Goal: Task Accomplishment & Management: Use online tool/utility

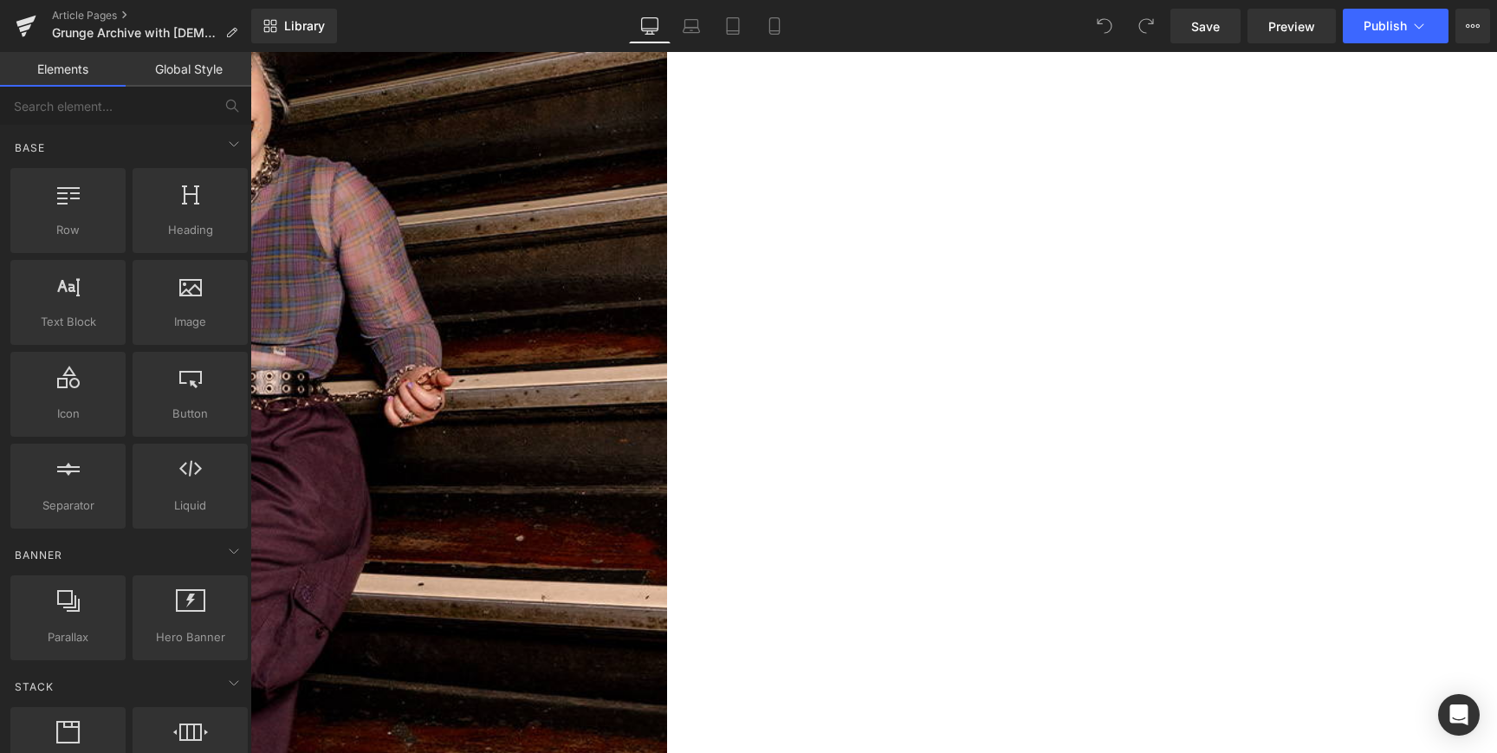
scroll to position [1948, 0]
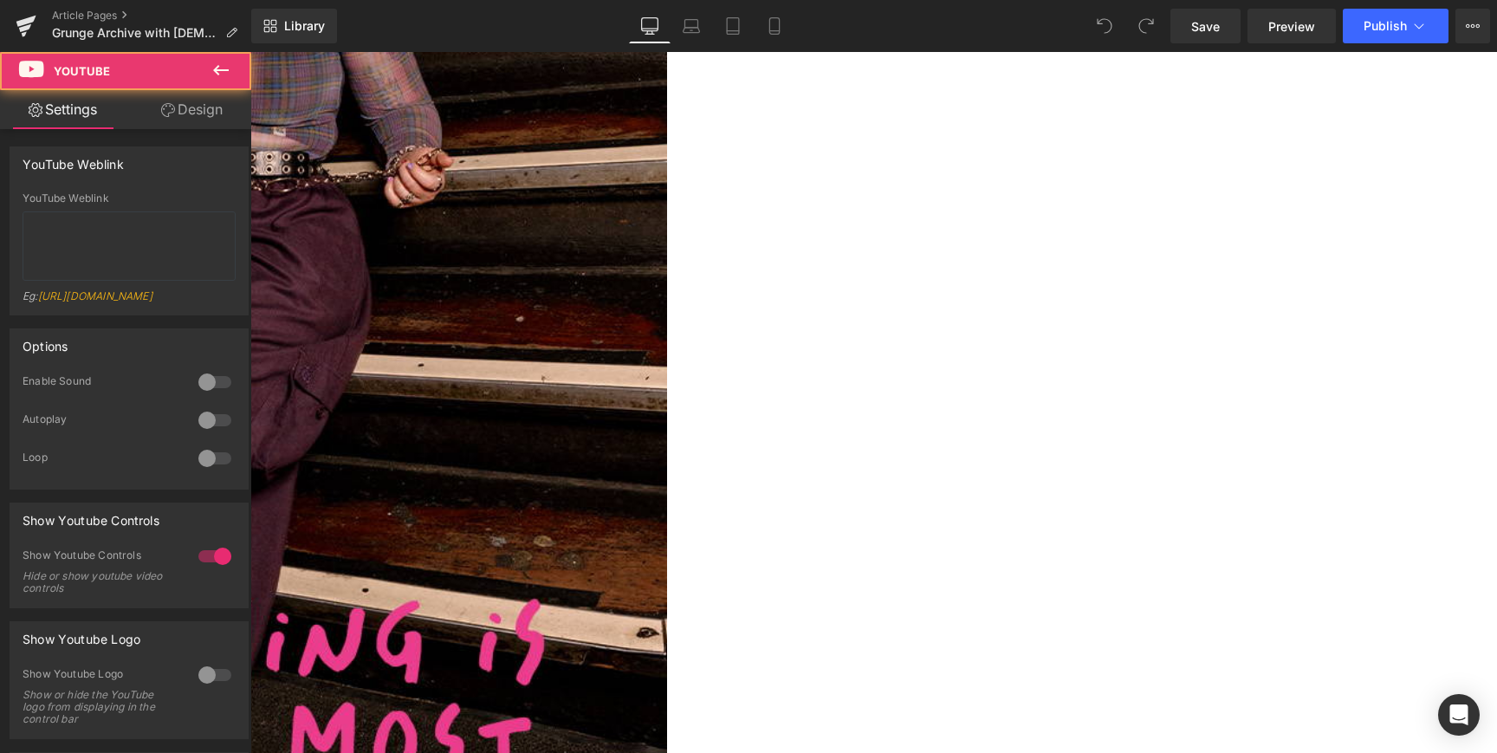
click at [250, 52] on div at bounding box center [250, 52] width 0 height 0
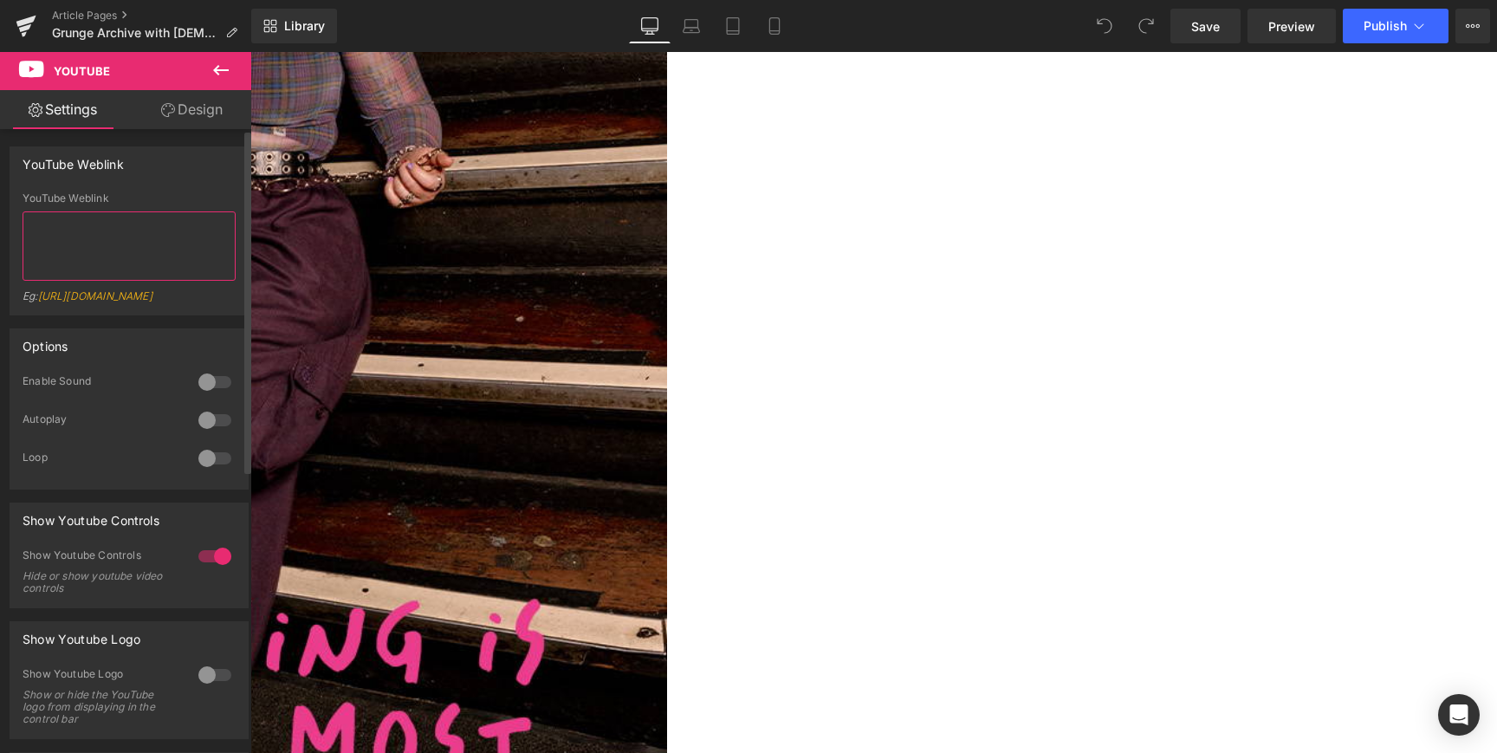
click at [169, 230] on textarea at bounding box center [129, 245] width 213 height 69
drag, startPoint x: 105, startPoint y: 230, endPoint x: -8, endPoint y: 208, distance: 114.9
click at [0, 208] on html "You are previewing how the will restyle your page. You can not edit Elements in…" at bounding box center [748, 376] width 1497 height 753
paste textarea "QxSMT0-MNUY"
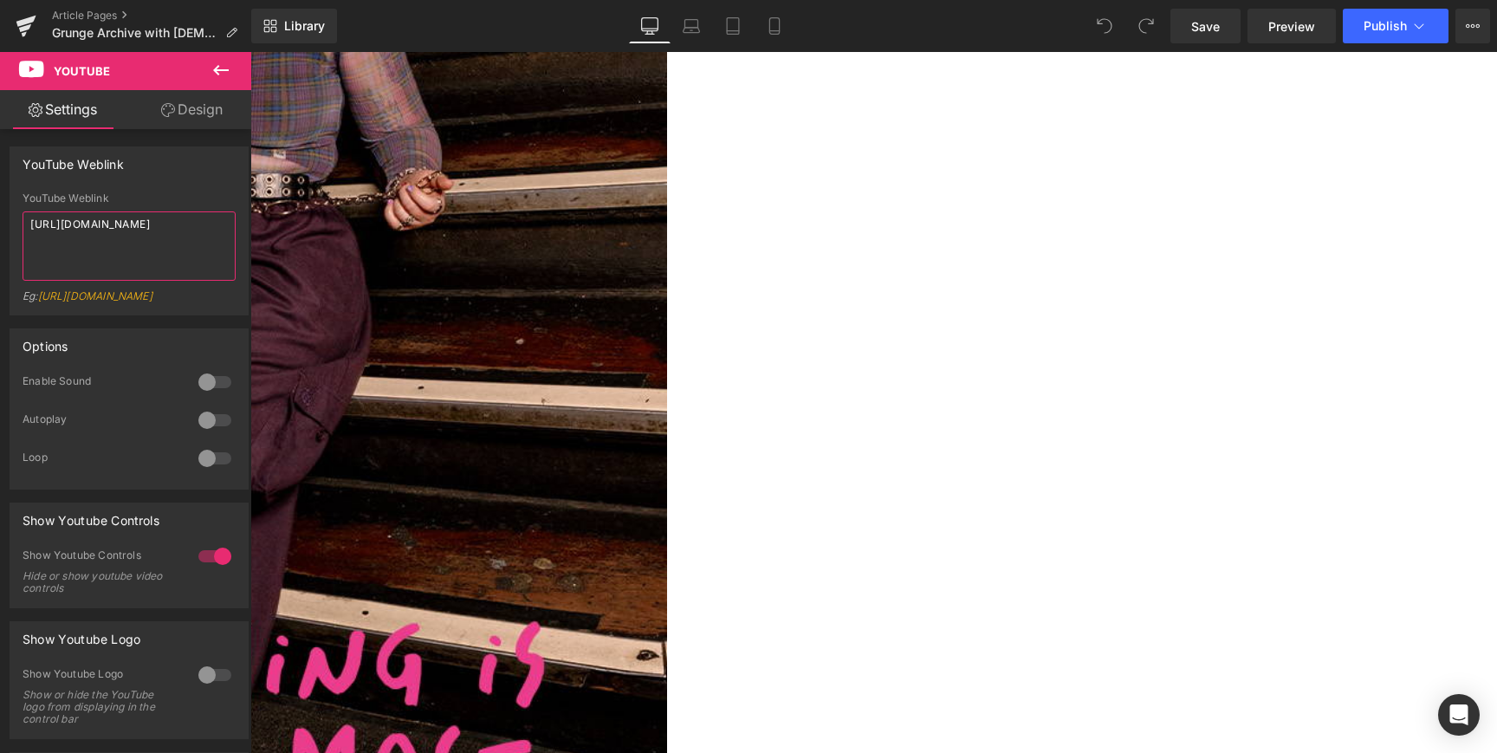
scroll to position [1918, 0]
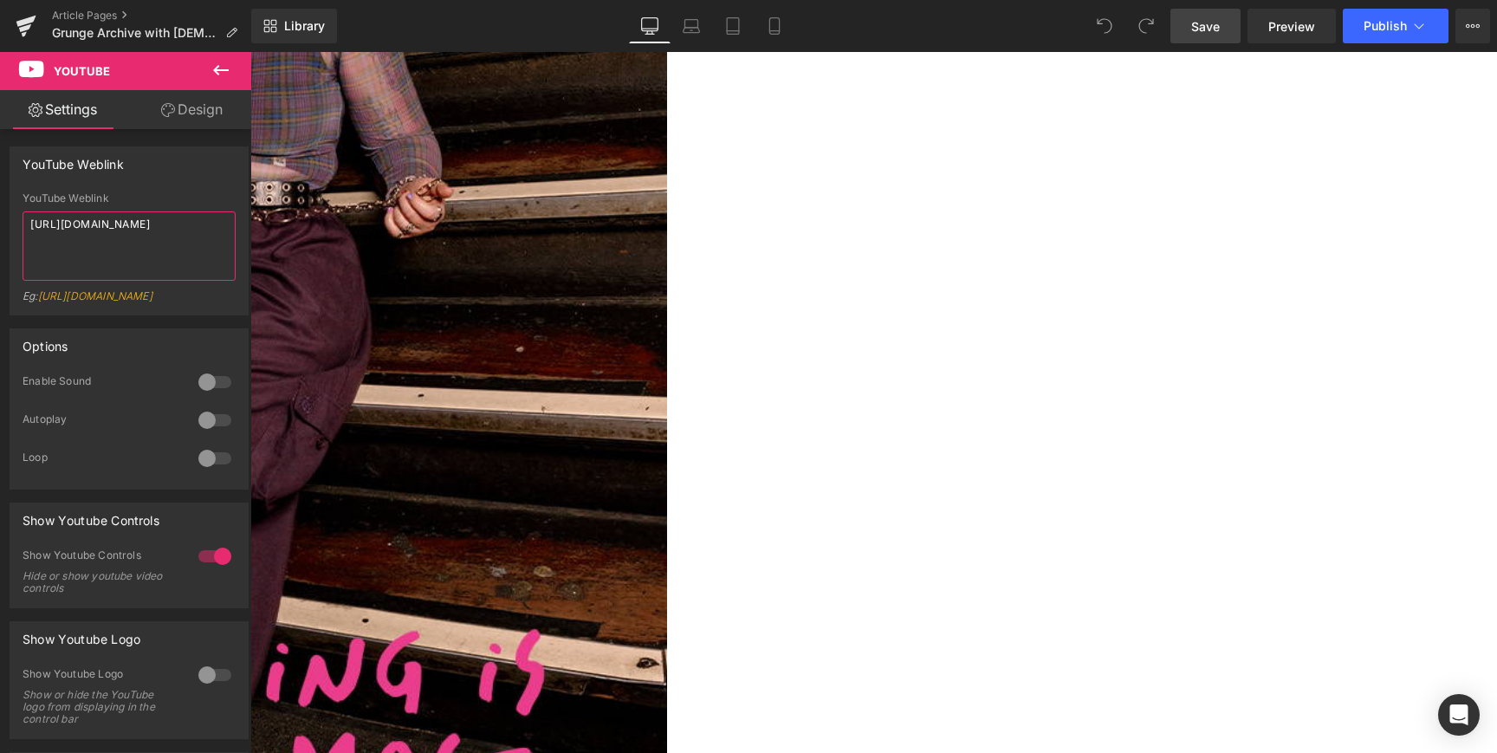
type textarea "[URL][DOMAIN_NAME]"
click at [1212, 24] on span "Save" at bounding box center [1205, 26] width 29 height 18
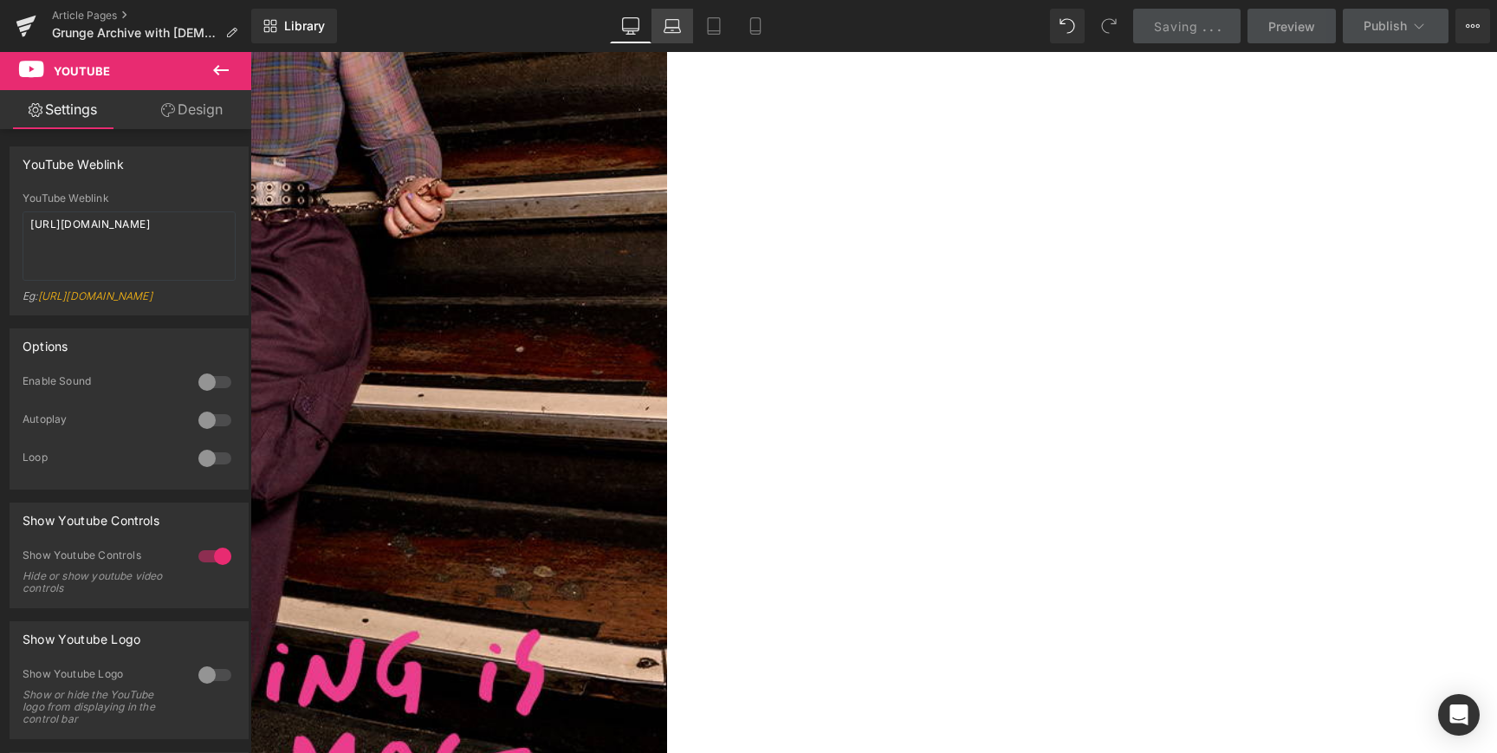
click at [672, 33] on icon at bounding box center [672, 25] width 17 height 17
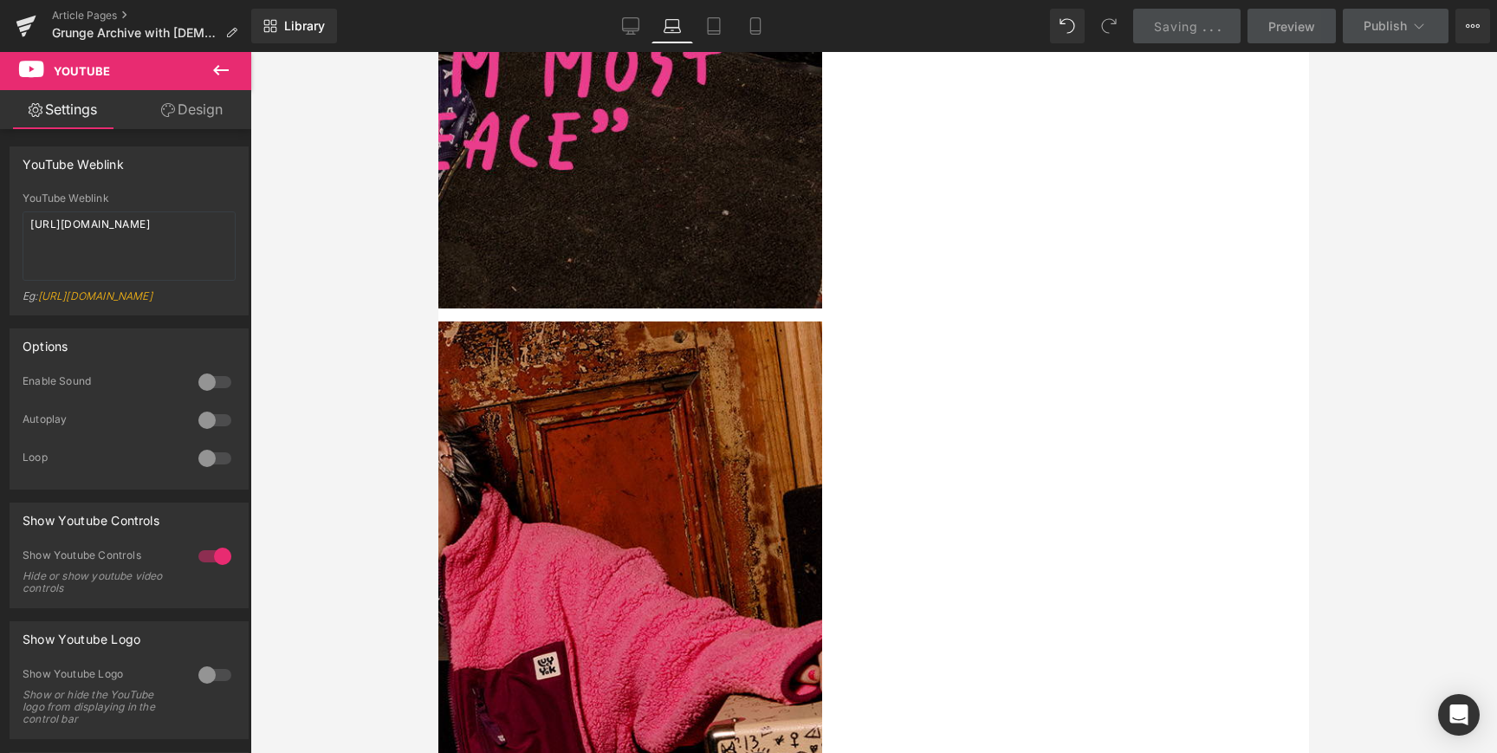
scroll to position [1380, 0]
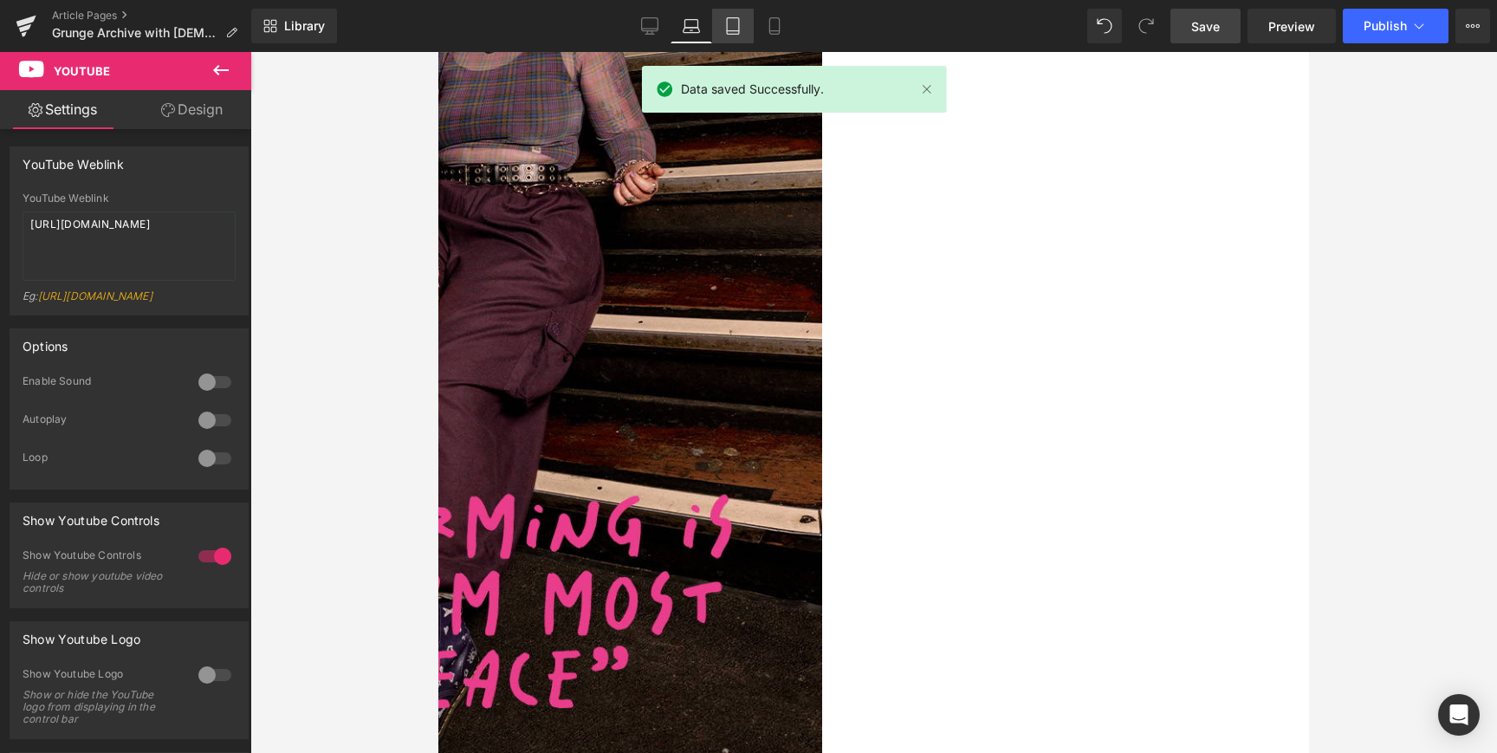
click at [733, 23] on icon at bounding box center [732, 25] width 17 height 17
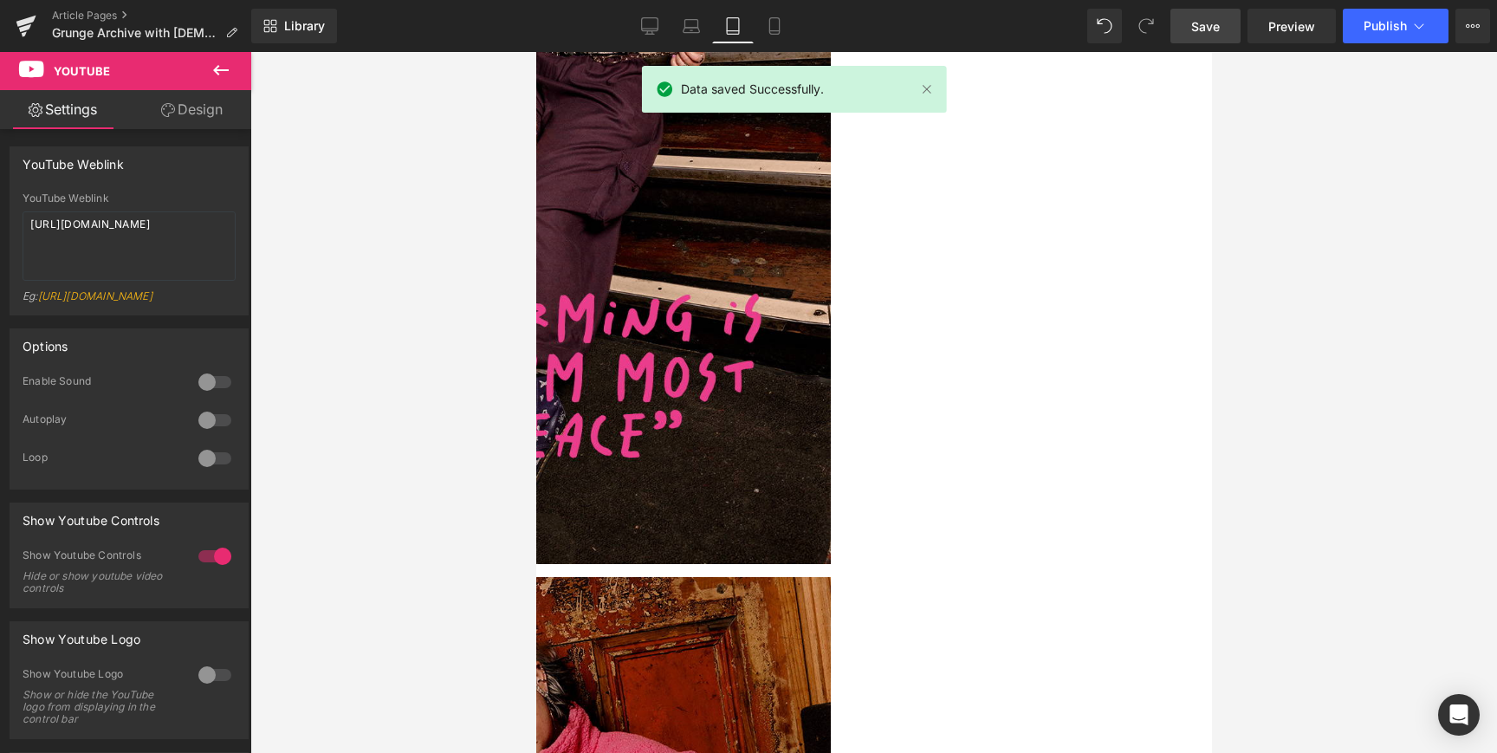
scroll to position [1166, 0]
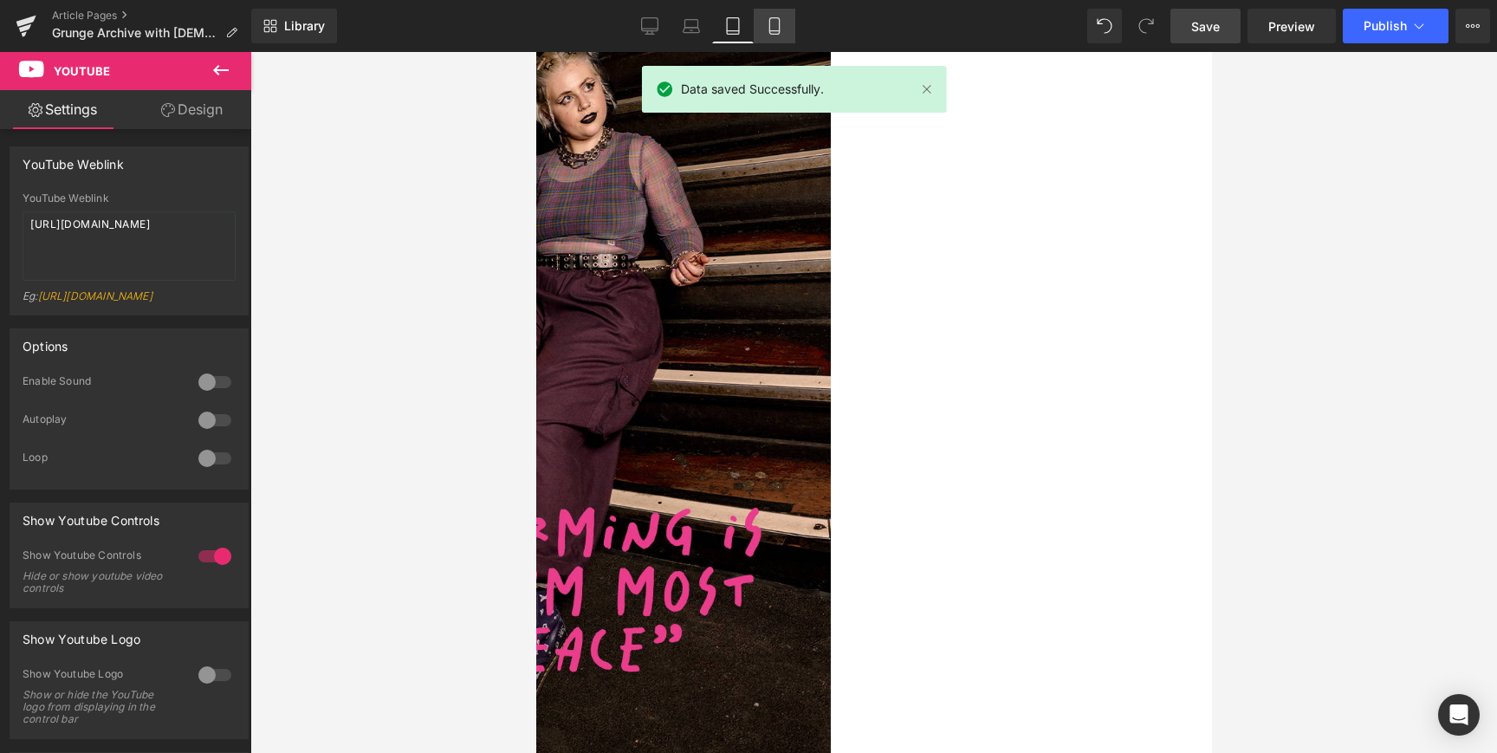
click at [768, 29] on icon at bounding box center [774, 25] width 17 height 17
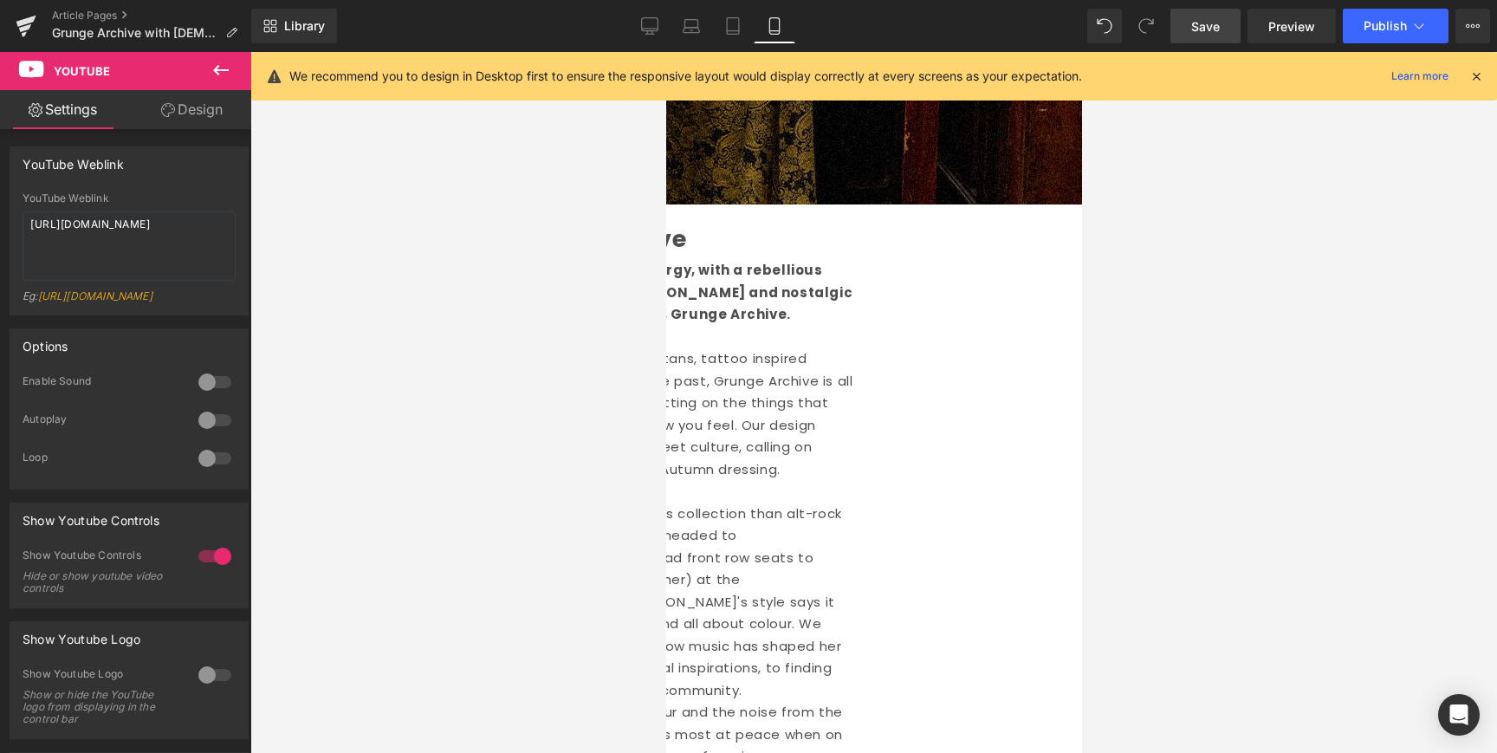
scroll to position [940, 0]
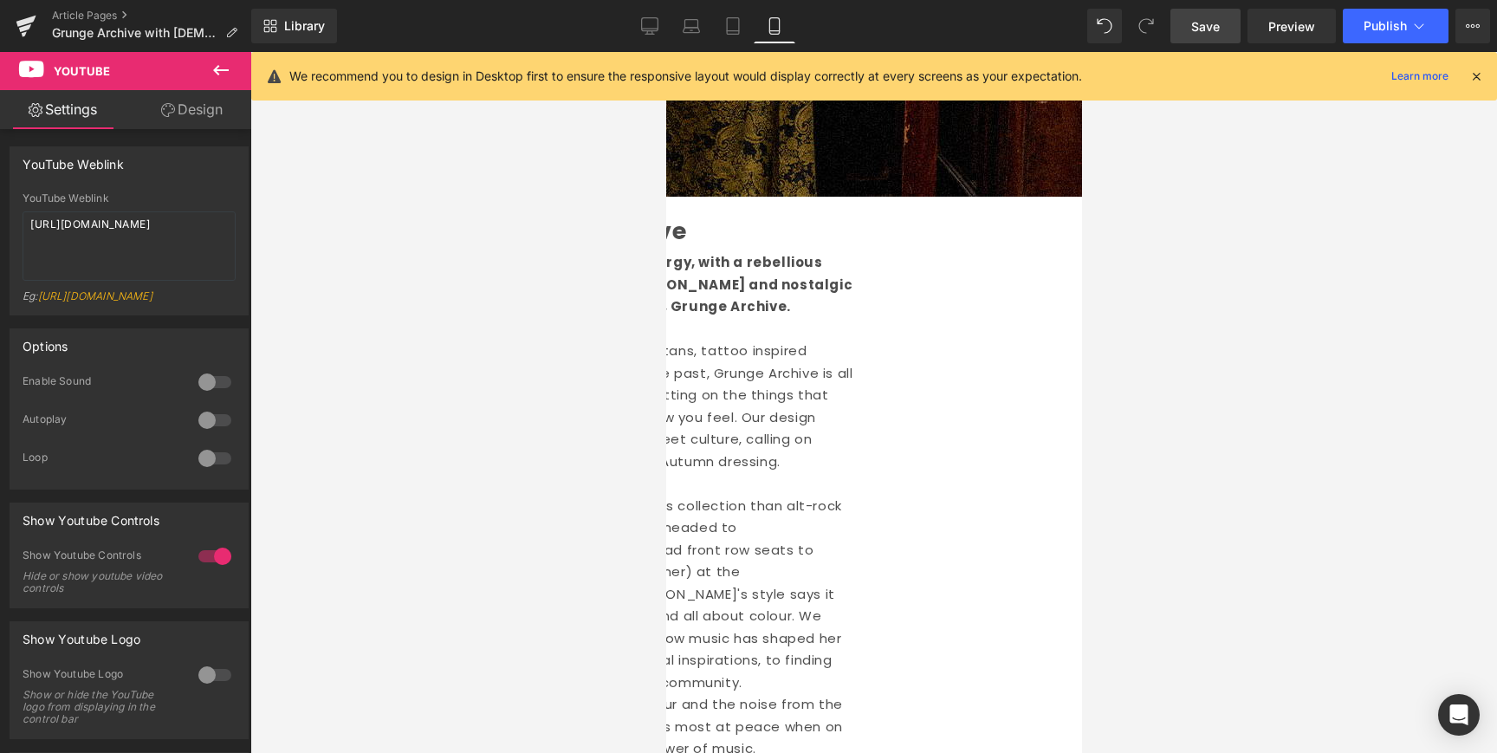
click at [665, 52] on div at bounding box center [665, 52] width 0 height 0
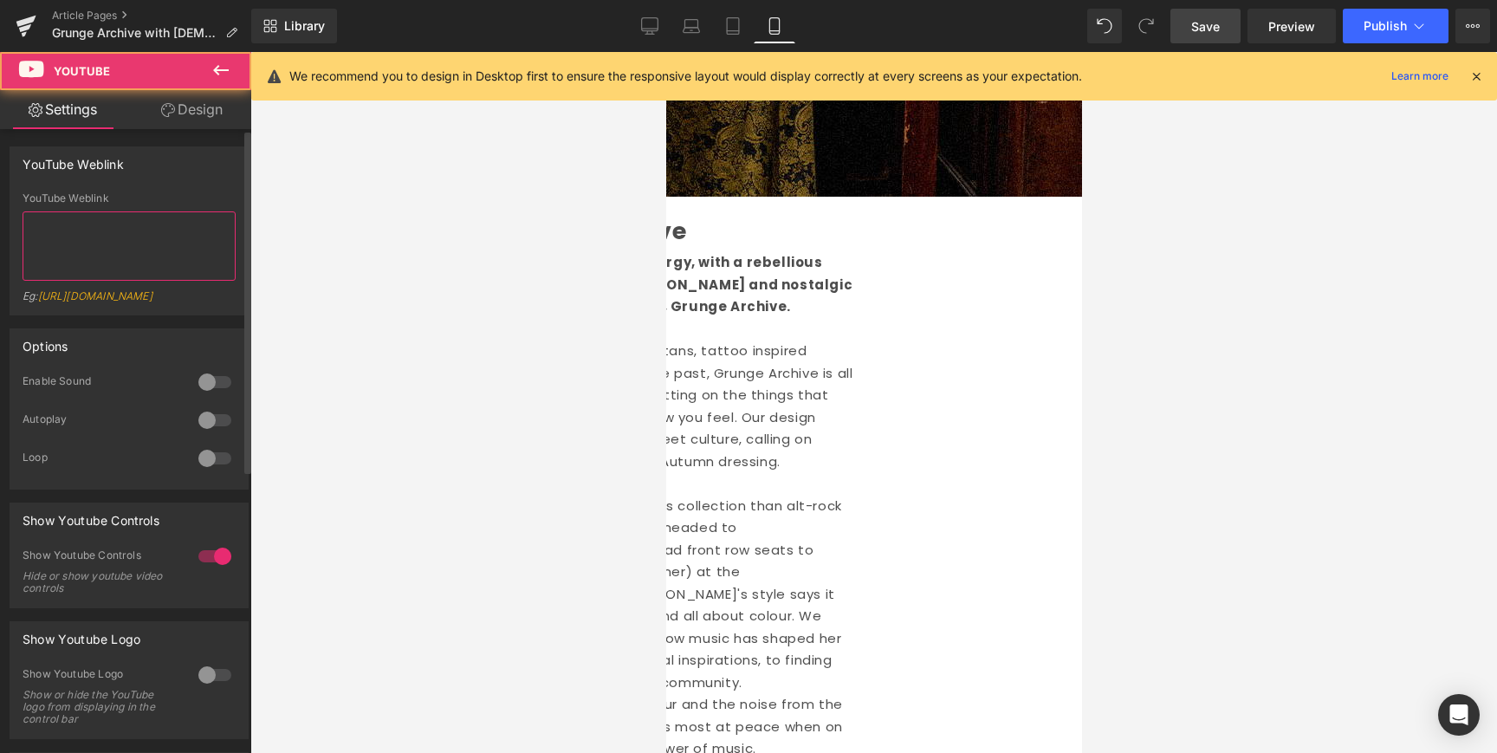
click at [107, 255] on textarea at bounding box center [129, 245] width 213 height 69
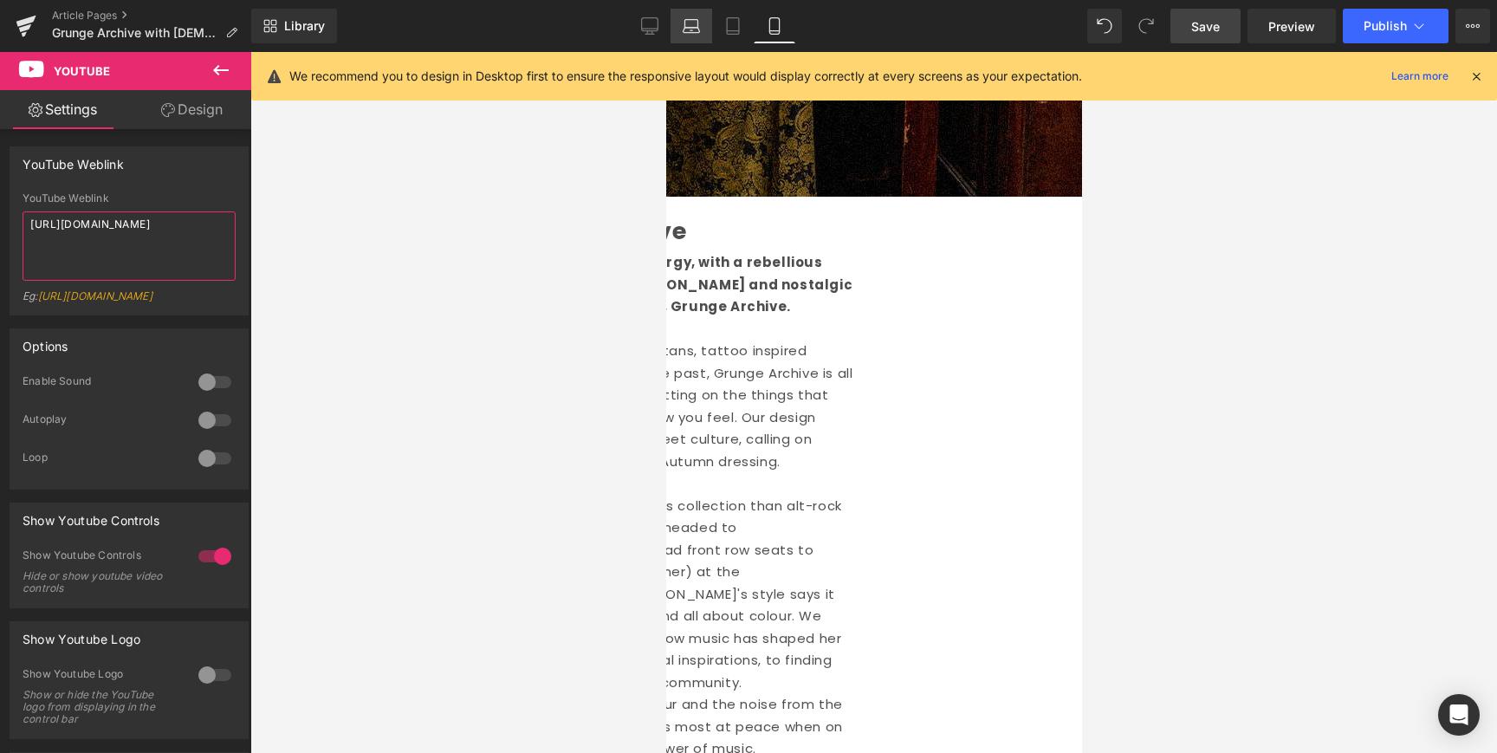
type textarea "[URL][DOMAIN_NAME]"
click at [657, 29] on icon at bounding box center [650, 29] width 16 height 0
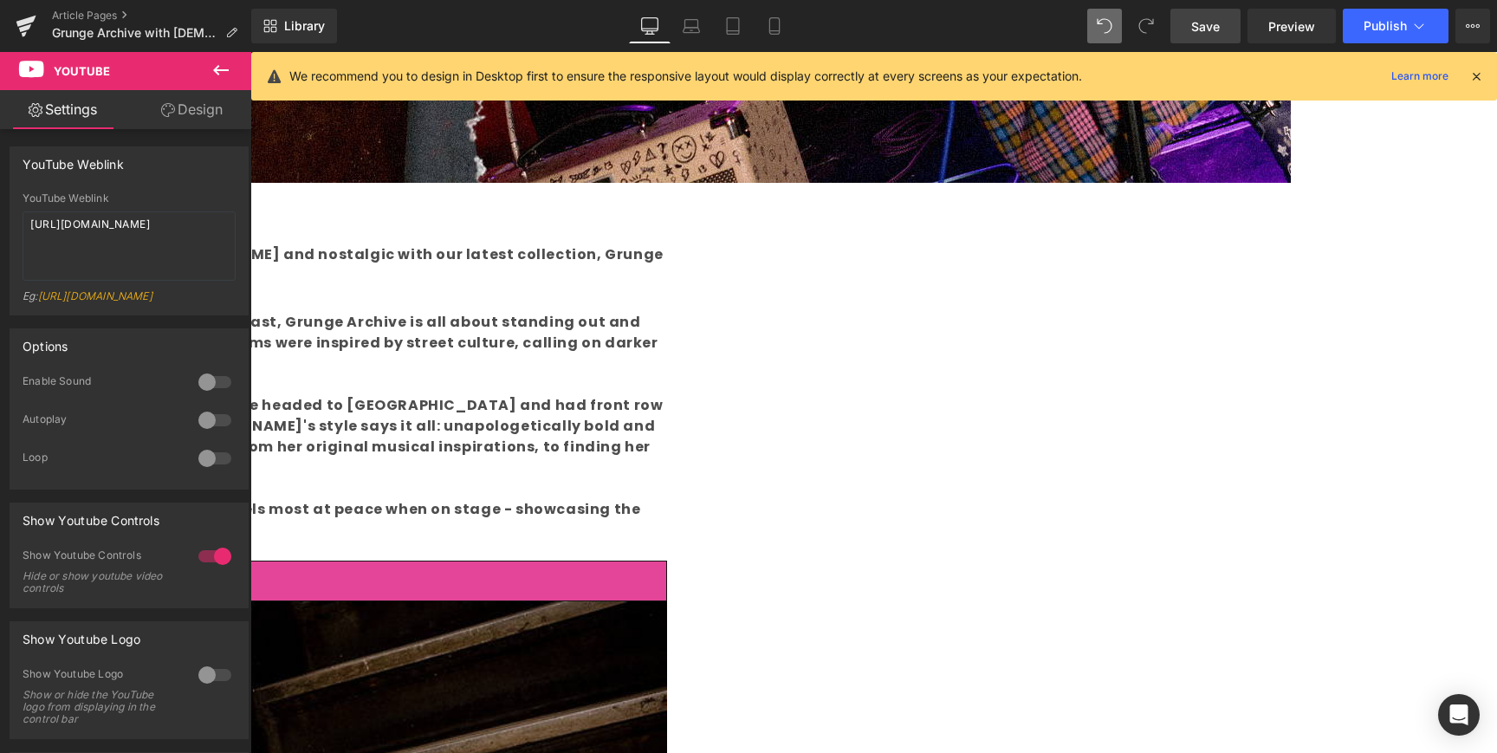
scroll to position [0, 0]
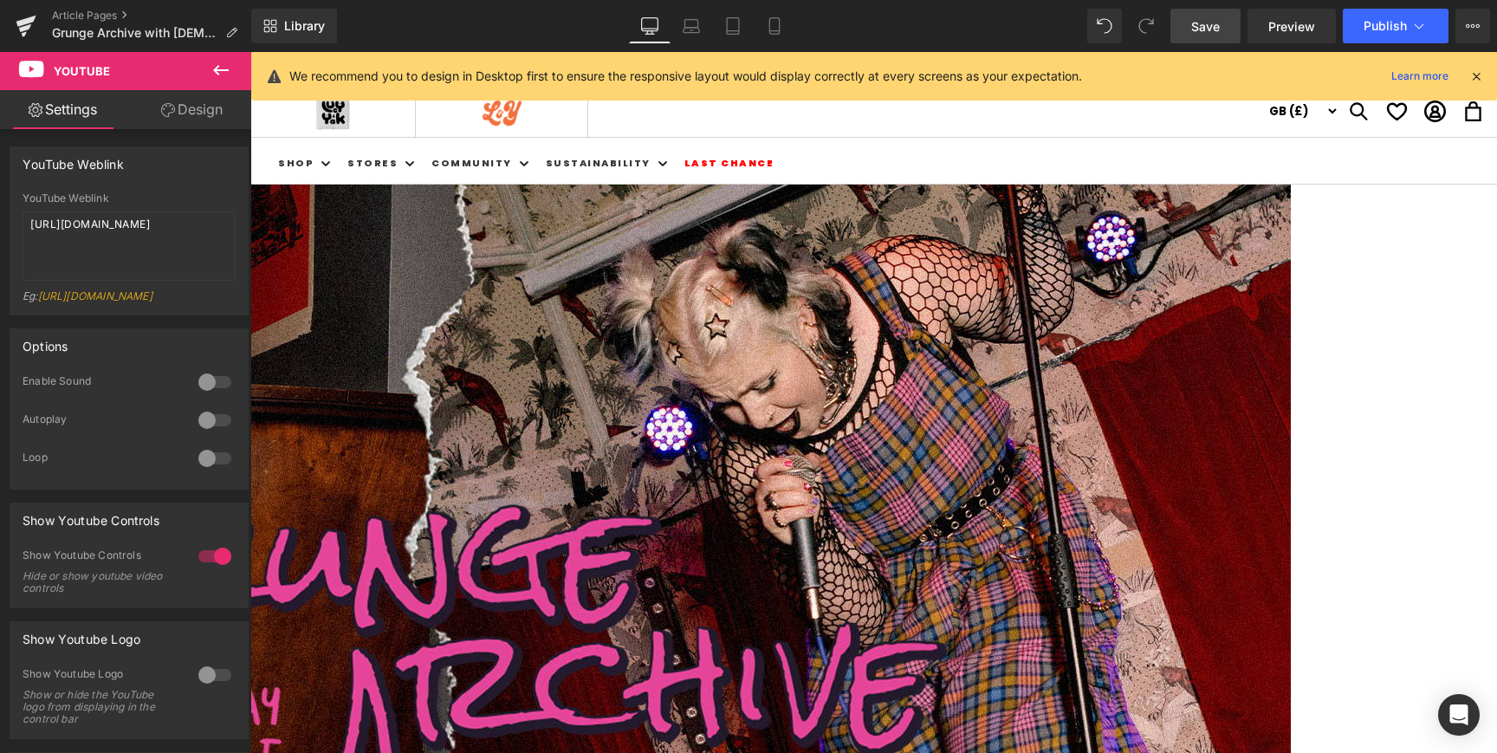
click at [1213, 29] on span "Save" at bounding box center [1205, 26] width 29 height 18
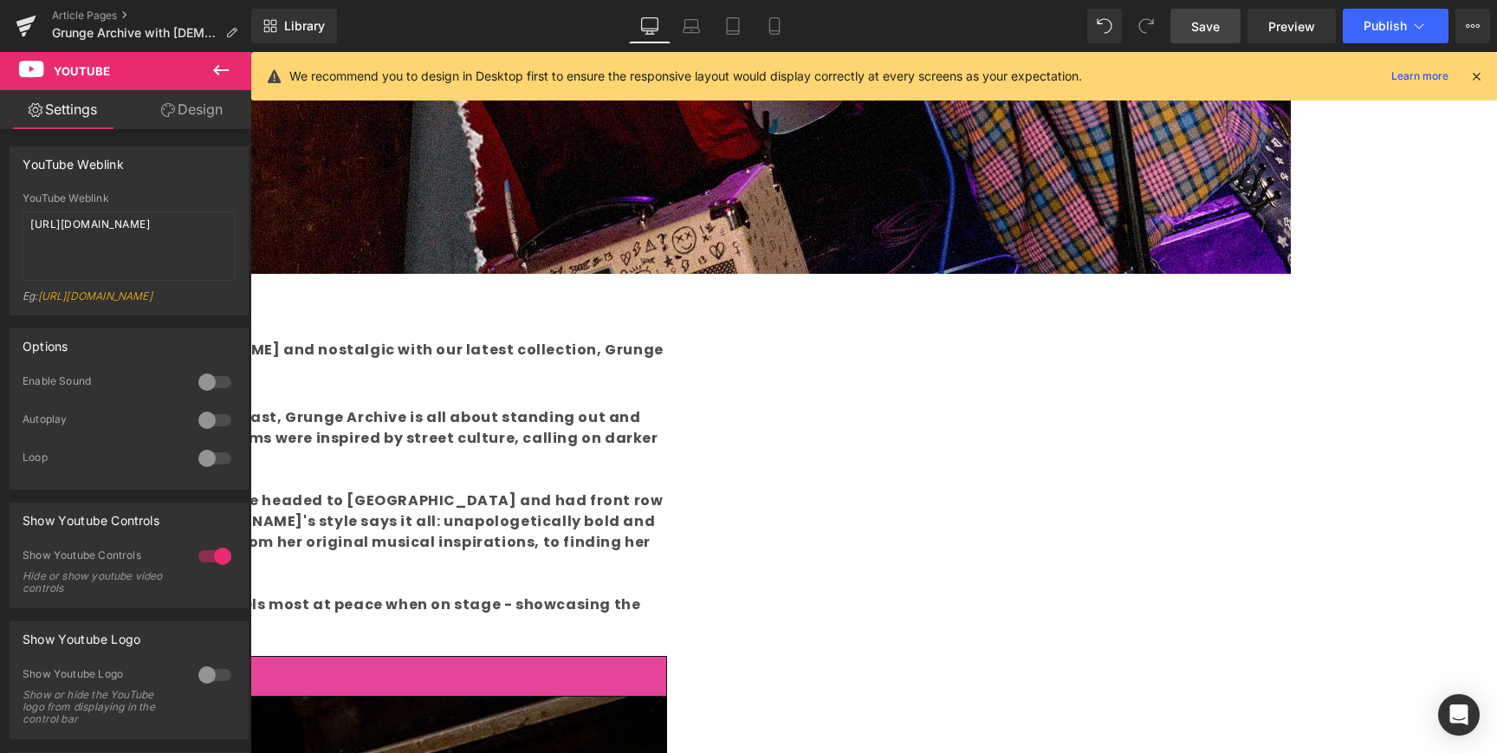
scroll to position [850, 0]
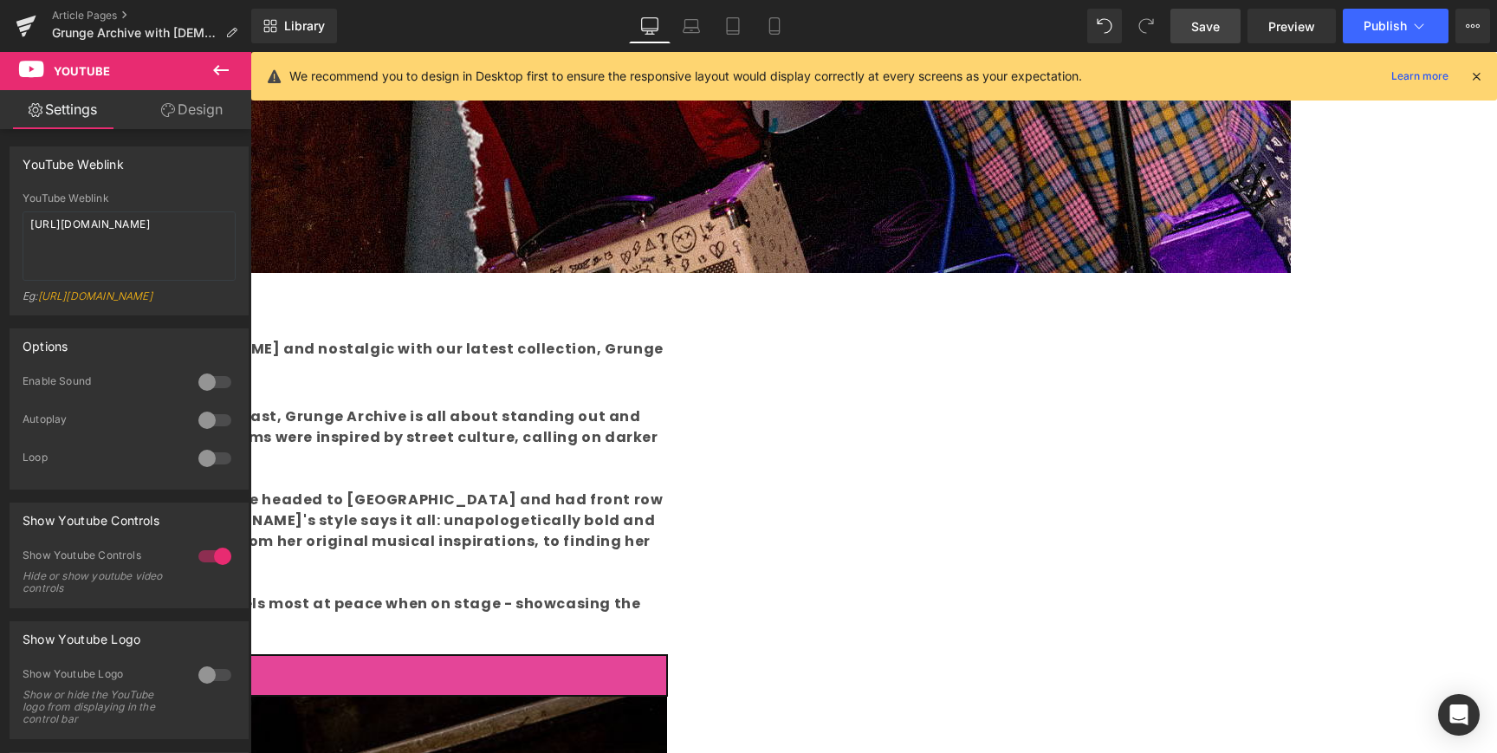
click at [667, 655] on link "SHOP GRUNGE ARCHIVE" at bounding box center [147, 675] width 1040 height 41
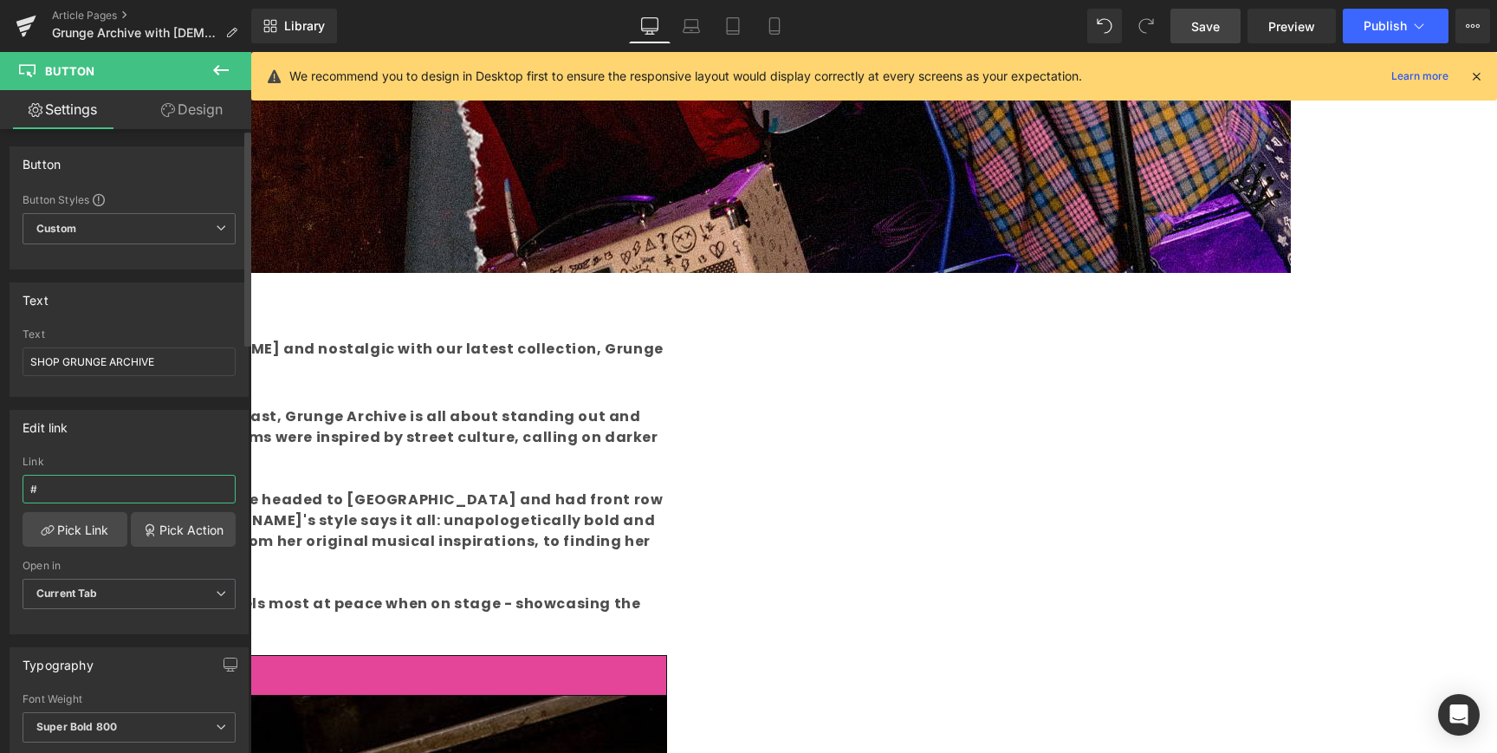
click at [113, 490] on input "#" at bounding box center [129, 489] width 213 height 29
click at [204, 437] on div "Edit link" at bounding box center [128, 427] width 237 height 33
click at [153, 492] on input "#" at bounding box center [129, 489] width 213 height 29
drag, startPoint x: 113, startPoint y: 483, endPoint x: 25, endPoint y: 483, distance: 88.4
click at [23, 484] on input "#" at bounding box center [129, 489] width 213 height 29
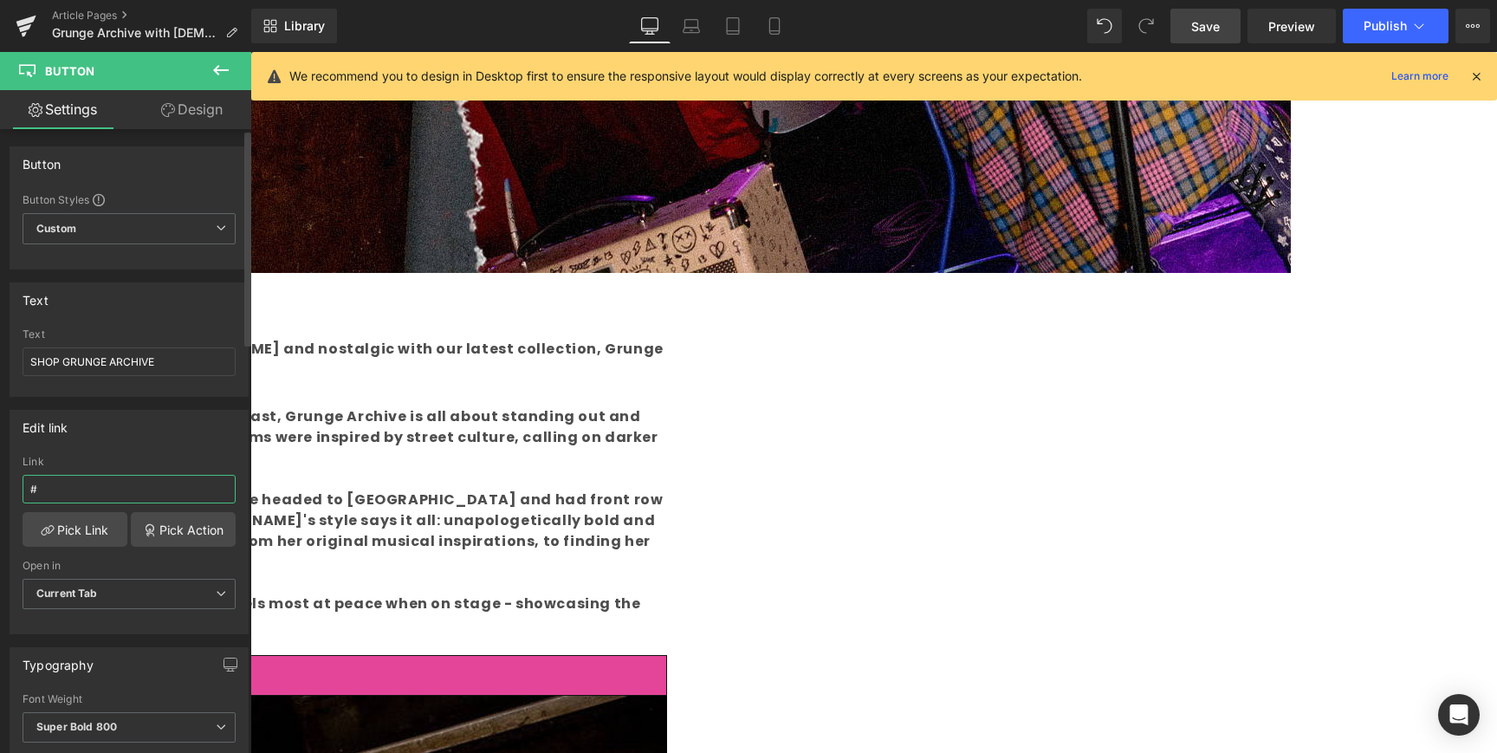
paste input "[URL][DOMAIN_NAME]"
type input "[URL][DOMAIN_NAME]"
click at [220, 452] on div "Edit link [URL][DOMAIN_NAME] Link [URL][DOMAIN_NAME] Pick Link Pick Action Curr…" at bounding box center [129, 522] width 239 height 224
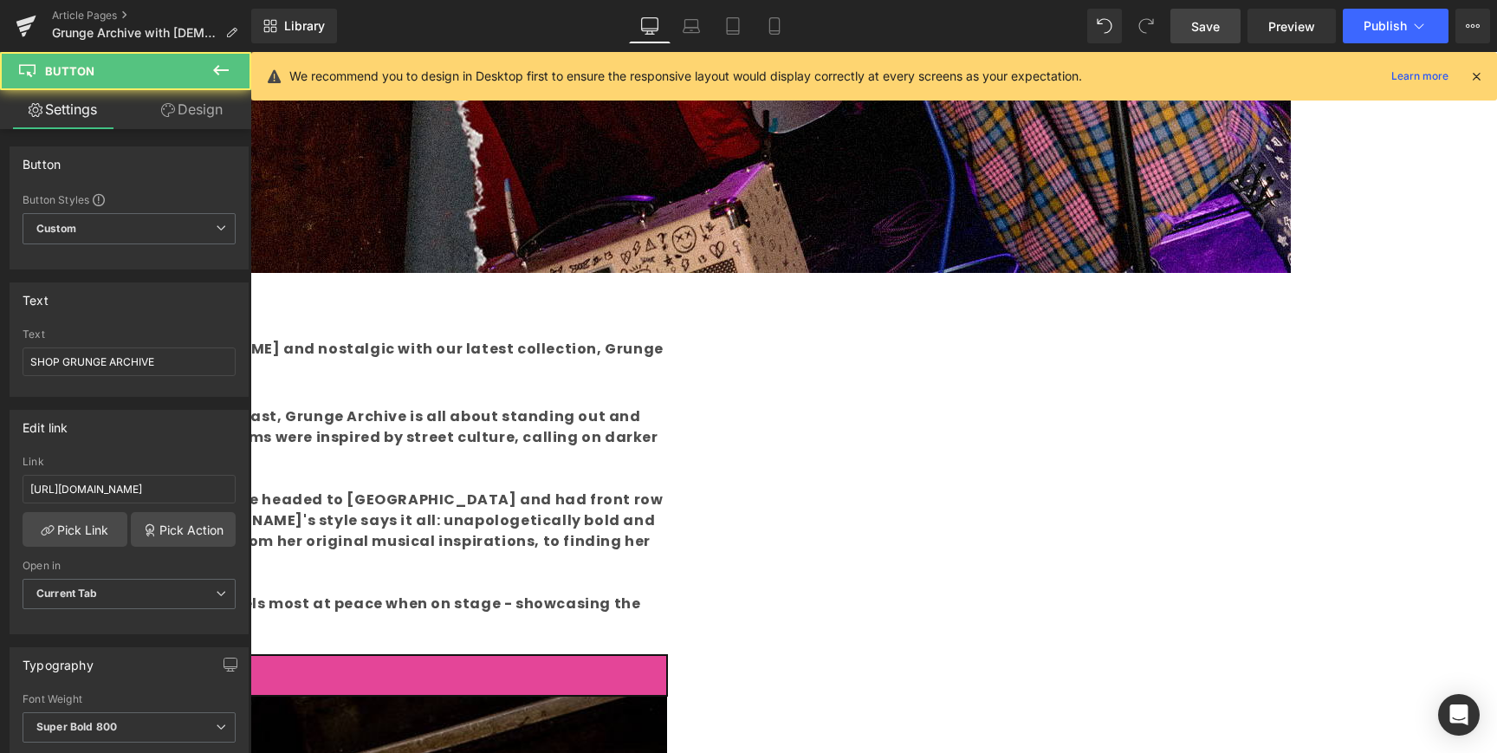
click at [563, 655] on link "SHOP GRUNGE ARCHIVE" at bounding box center [147, 675] width 1040 height 41
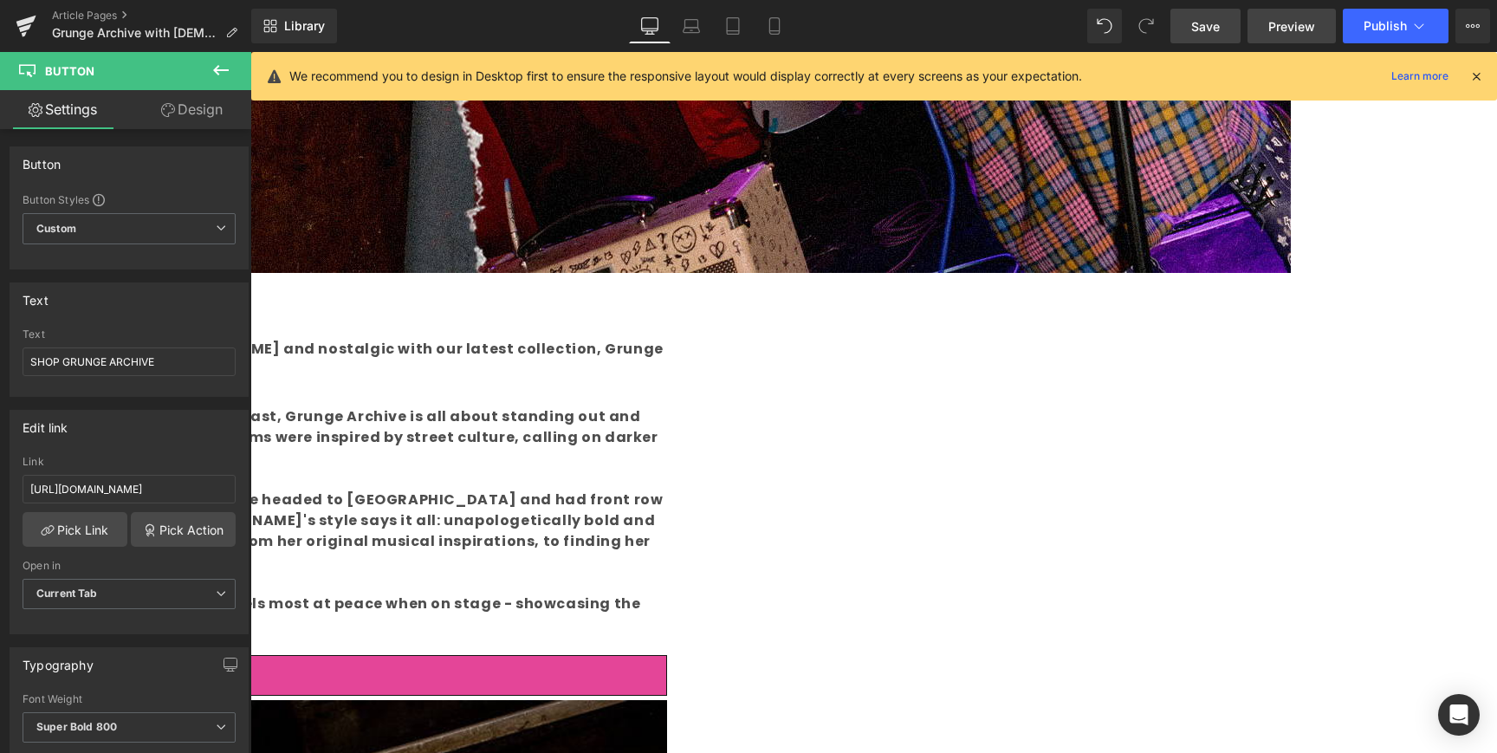
click at [1287, 26] on span "Preview" at bounding box center [1291, 26] width 47 height 18
click at [1220, 34] on span "Save" at bounding box center [1205, 26] width 29 height 18
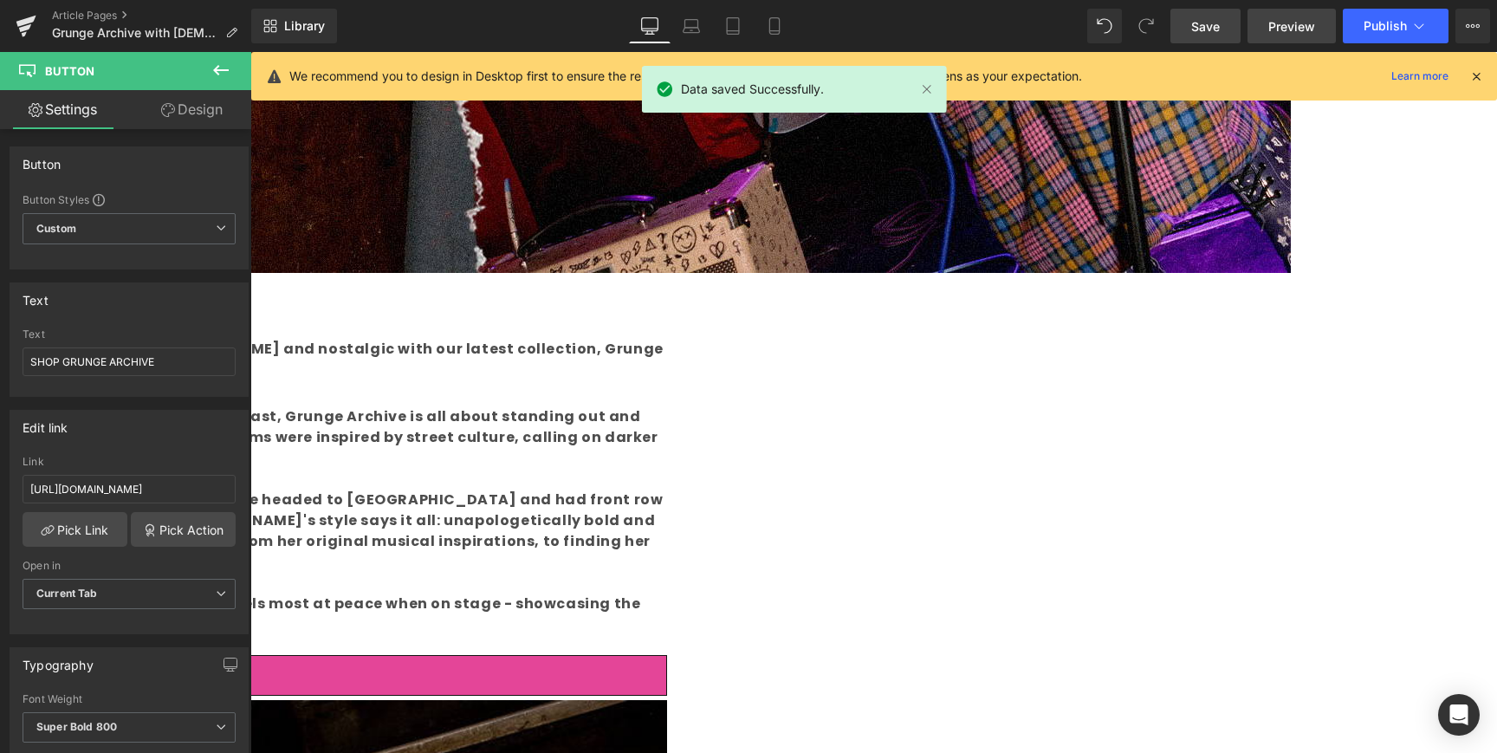
click at [1287, 24] on span "Preview" at bounding box center [1291, 26] width 47 height 18
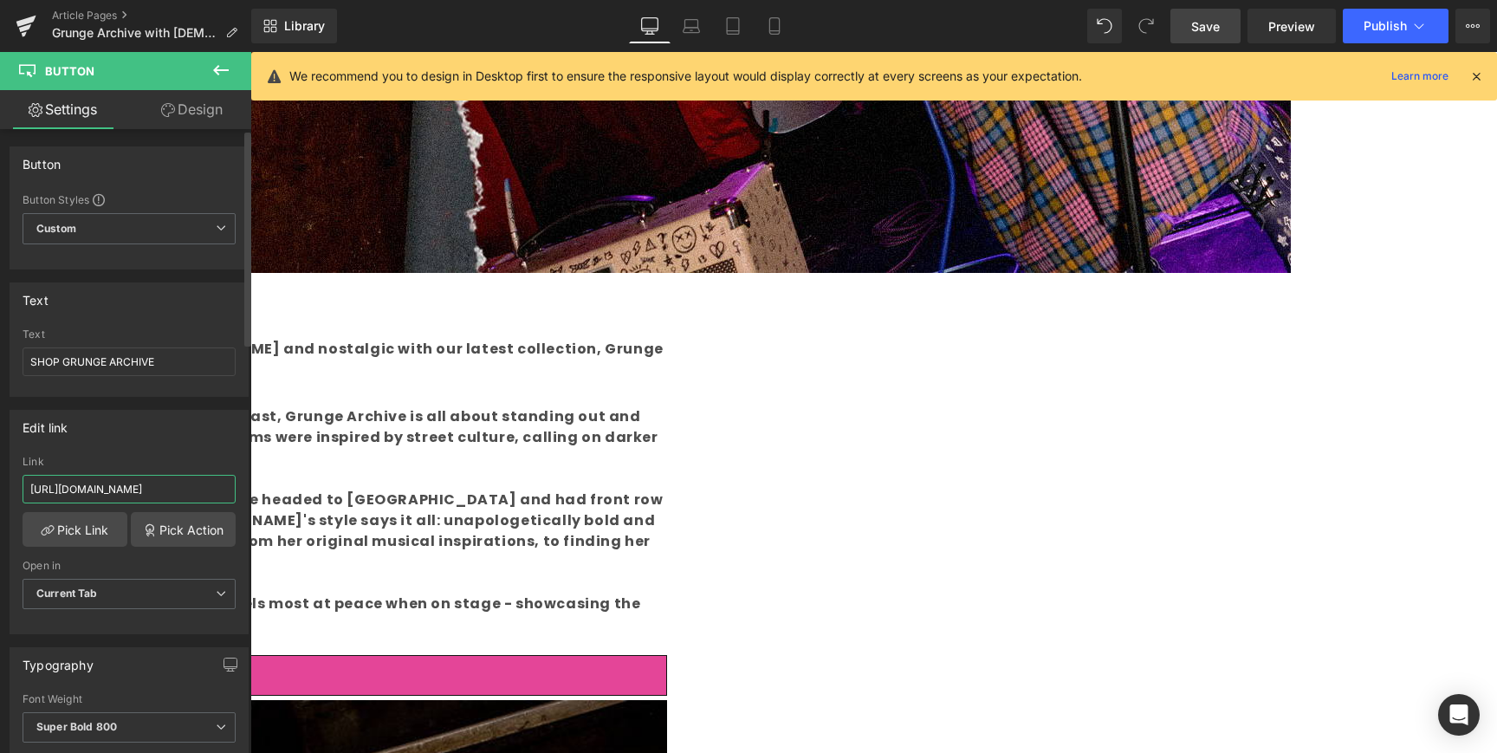
click at [201, 489] on input "[URL][DOMAIN_NAME]" at bounding box center [129, 489] width 213 height 29
click at [739, 26] on icon at bounding box center [732, 25] width 17 height 17
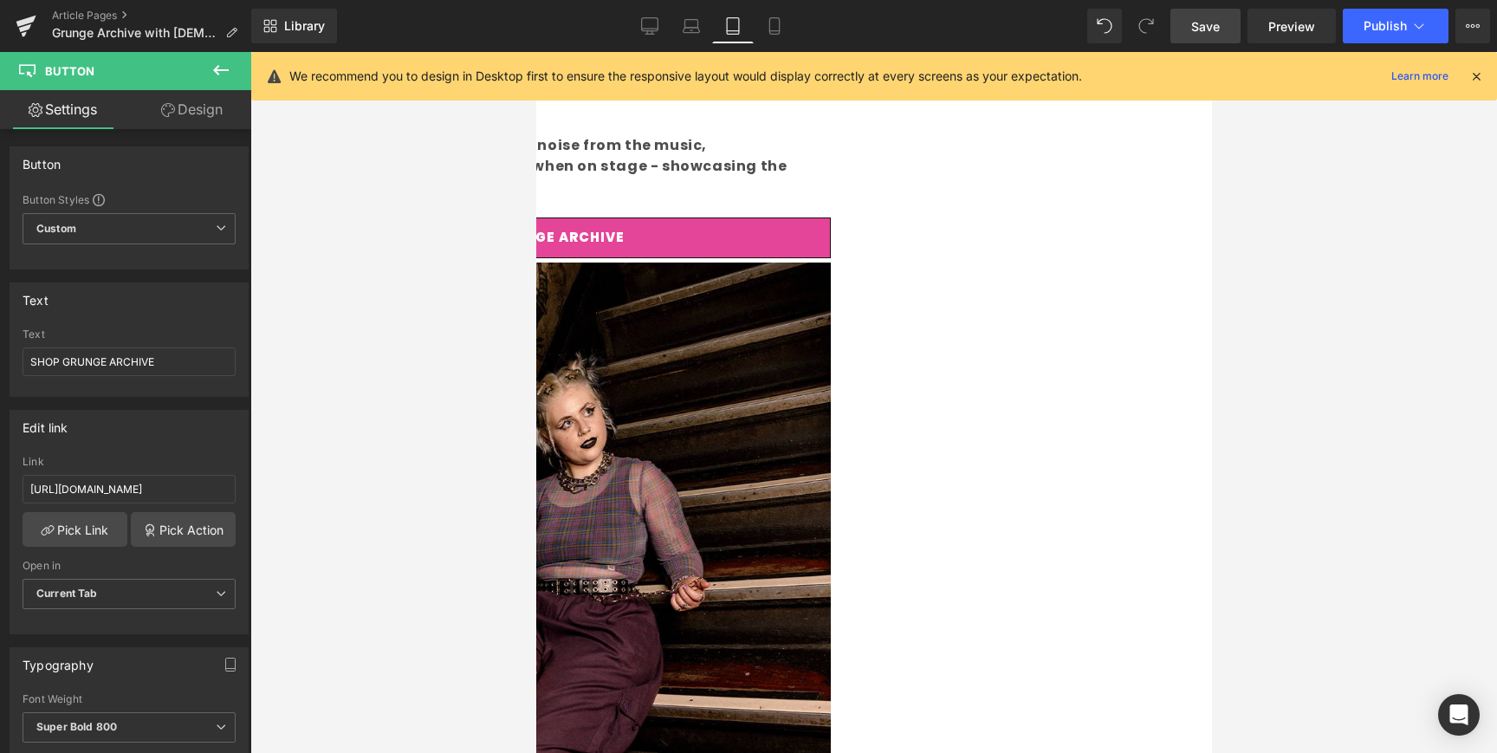
scroll to position [629, 0]
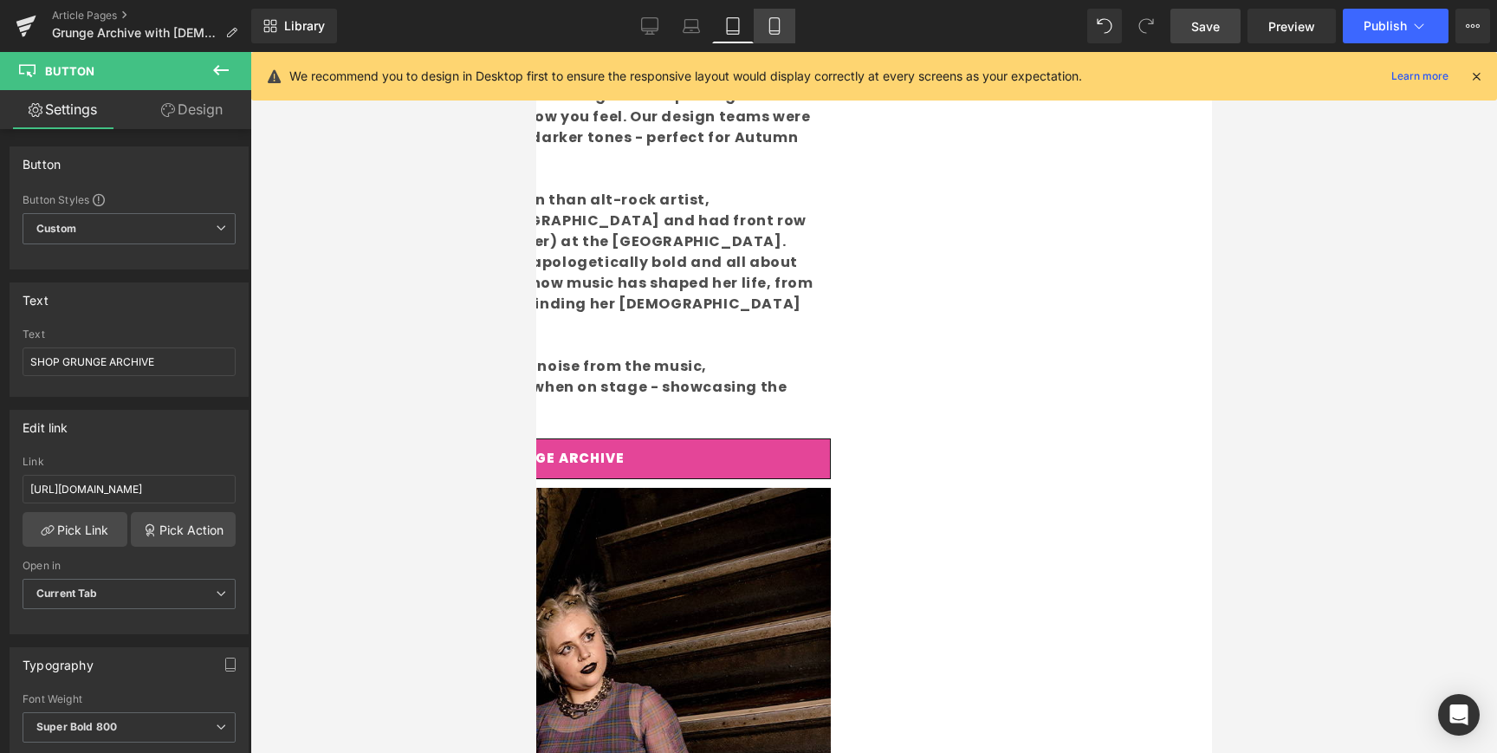
click at [775, 24] on icon at bounding box center [774, 25] width 17 height 17
type input "100"
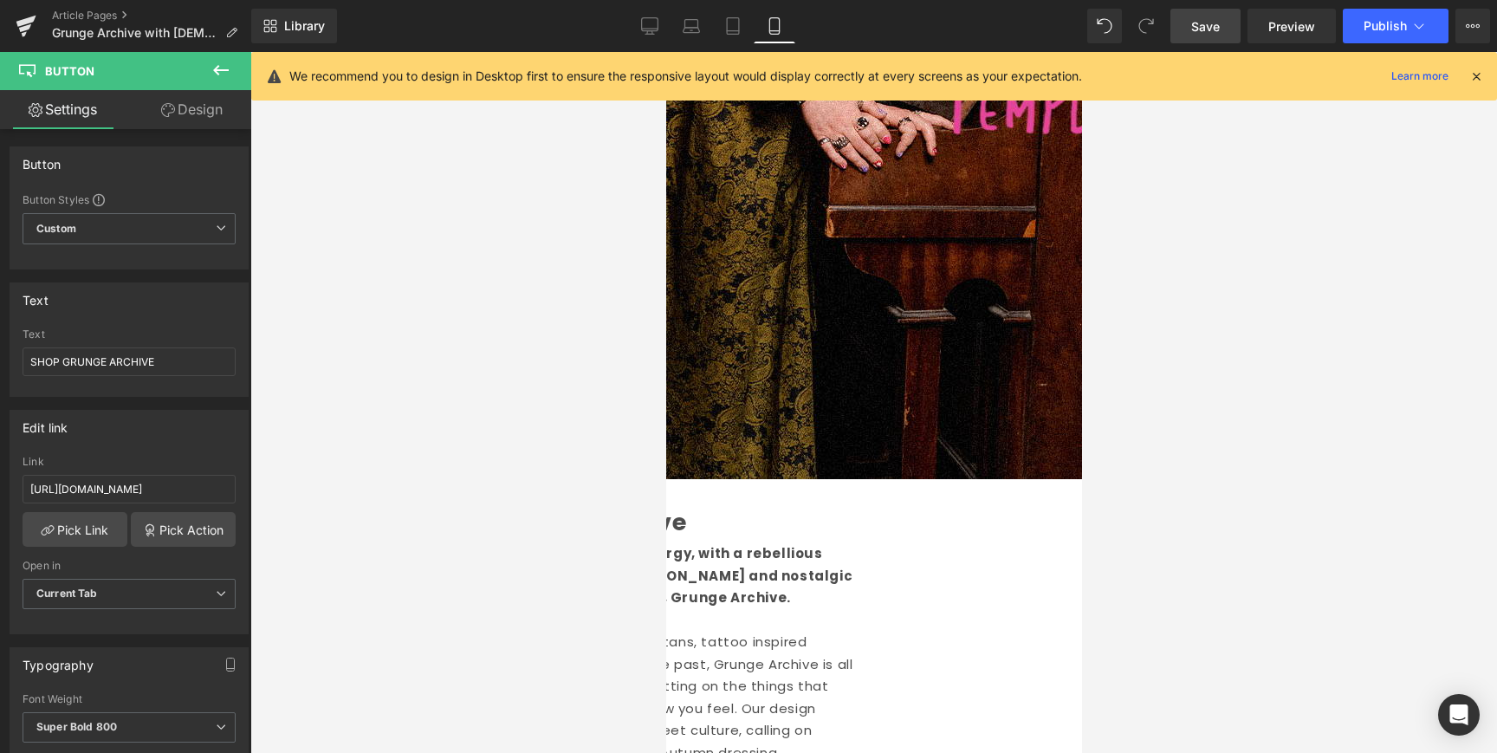
scroll to position [658, 0]
click at [190, 485] on input "#" at bounding box center [129, 489] width 213 height 29
drag, startPoint x: 197, startPoint y: 485, endPoint x: -81, endPoint y: 489, distance: 278.1
click at [0, 489] on html "You are previewing how the will restyle your page. You can not edit Elements in…" at bounding box center [748, 376] width 1497 height 753
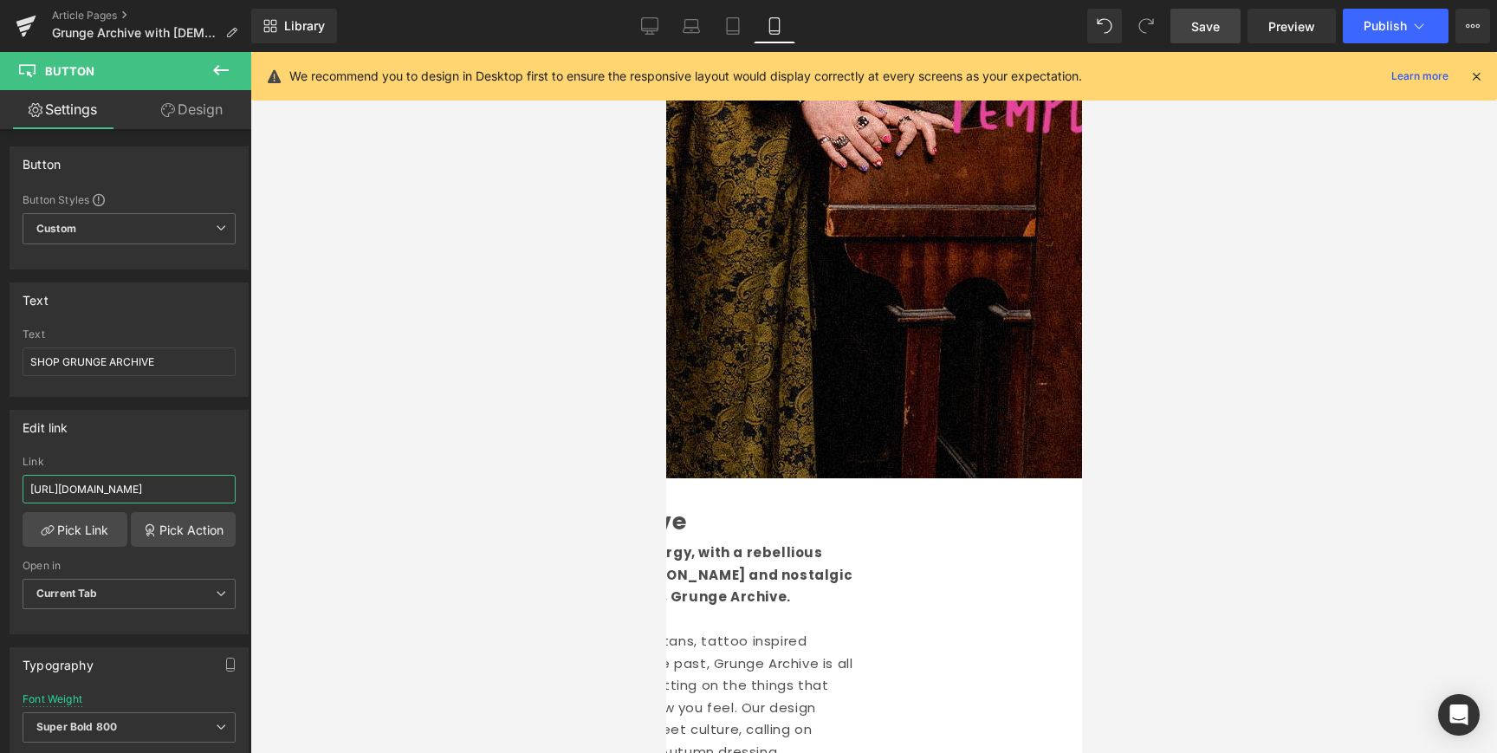
scroll to position [0, 61]
type input "[URL][DOMAIN_NAME]"
click at [652, 35] on link "Desktop" at bounding box center [650, 26] width 42 height 35
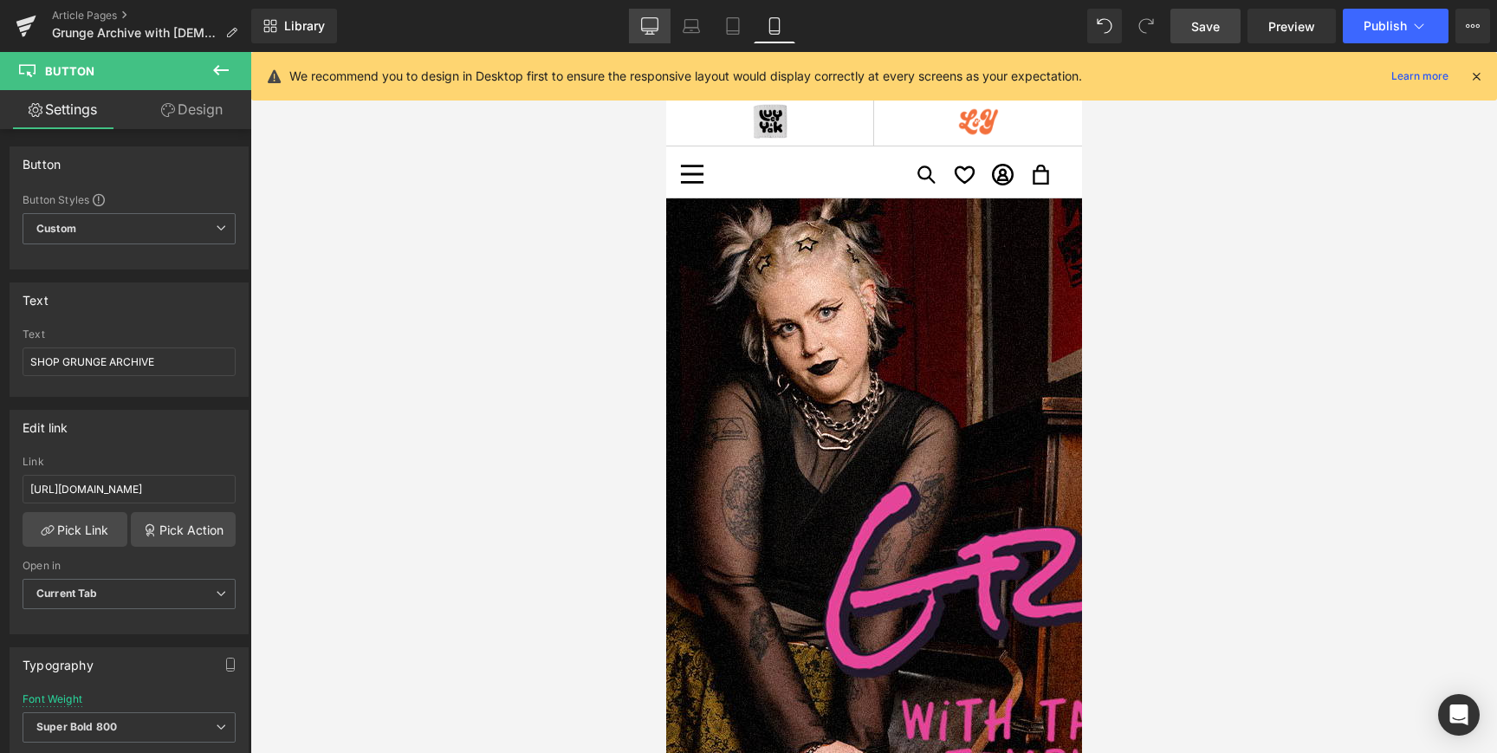
scroll to position [0, 0]
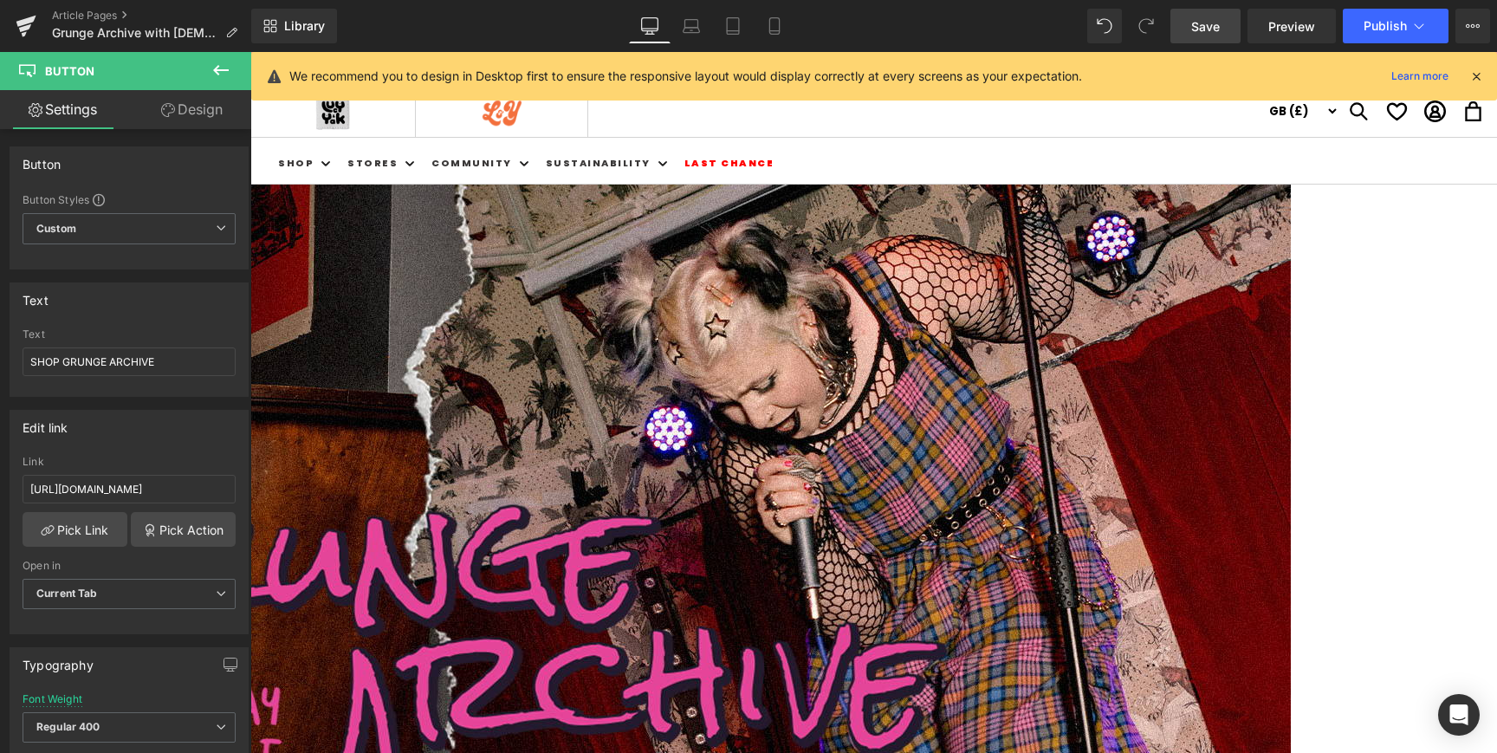
click at [1204, 32] on span "Save" at bounding box center [1205, 26] width 29 height 18
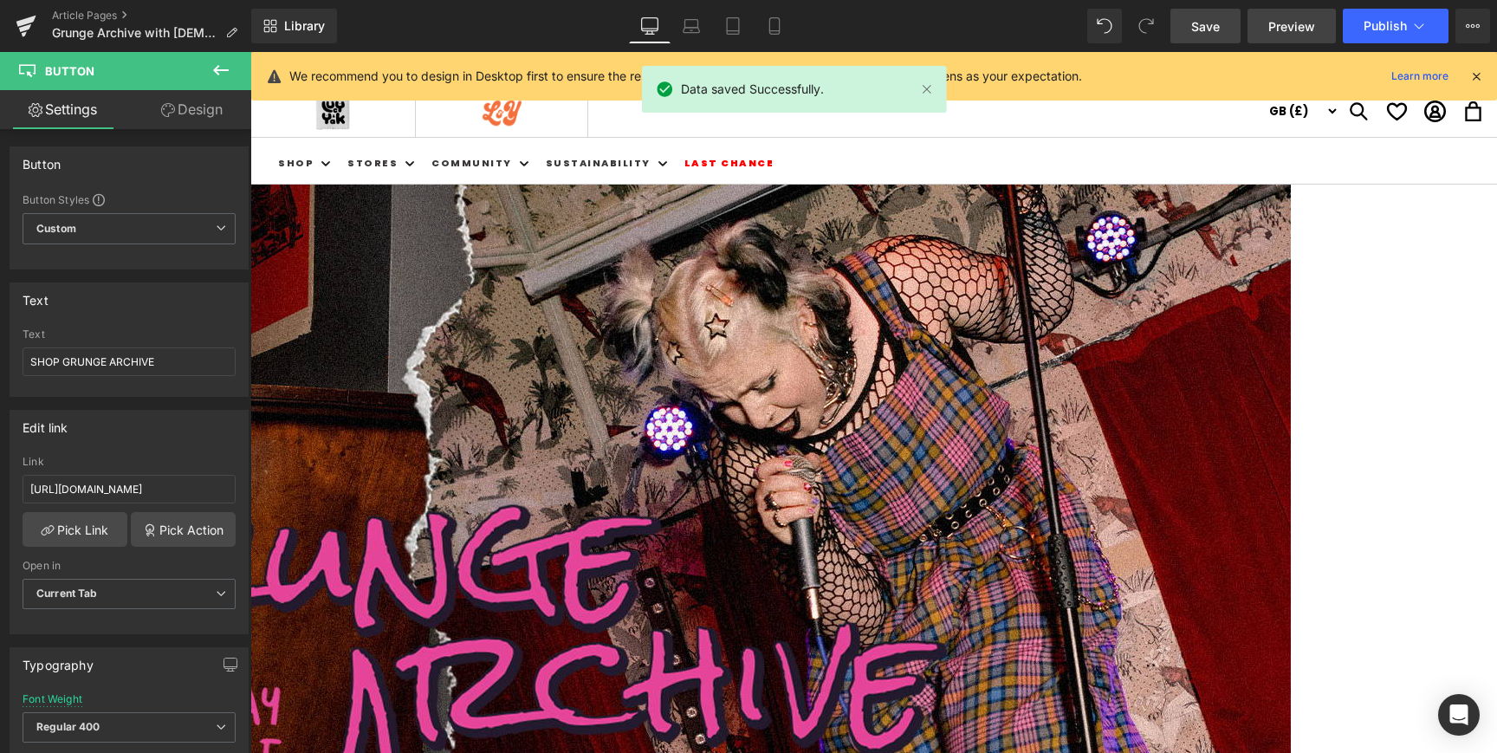
click at [1293, 29] on span "Preview" at bounding box center [1291, 26] width 47 height 18
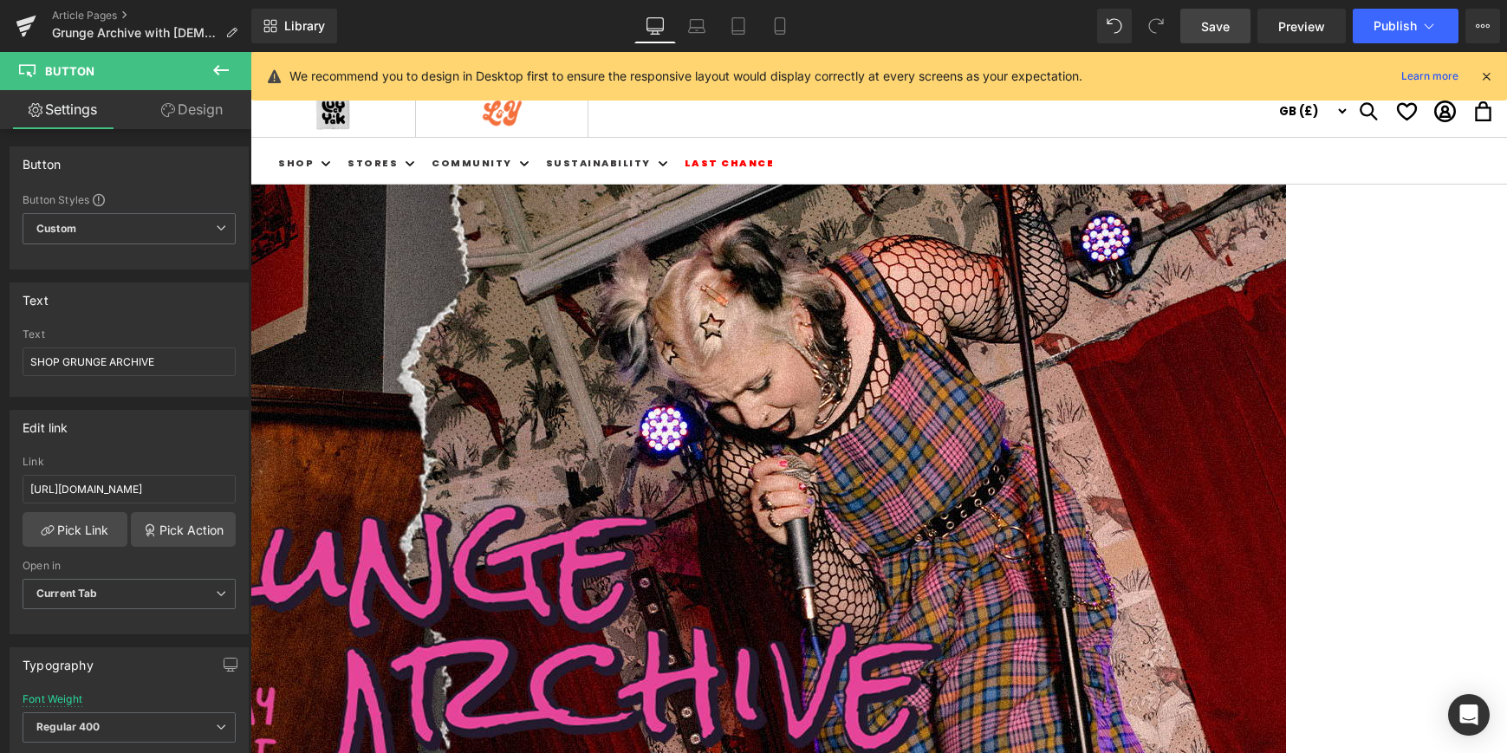
click at [1222, 28] on span "Save" at bounding box center [1215, 26] width 29 height 18
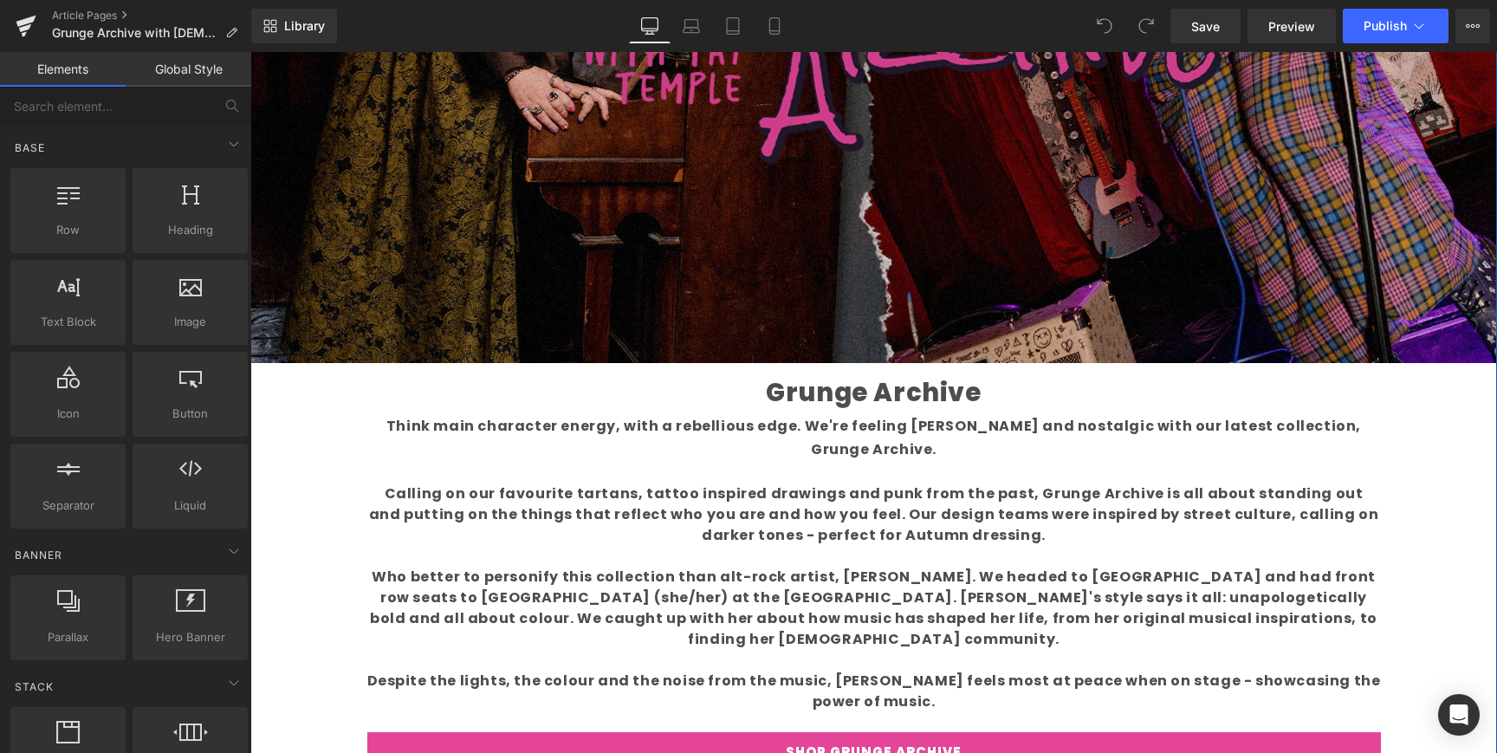
scroll to position [552, 0]
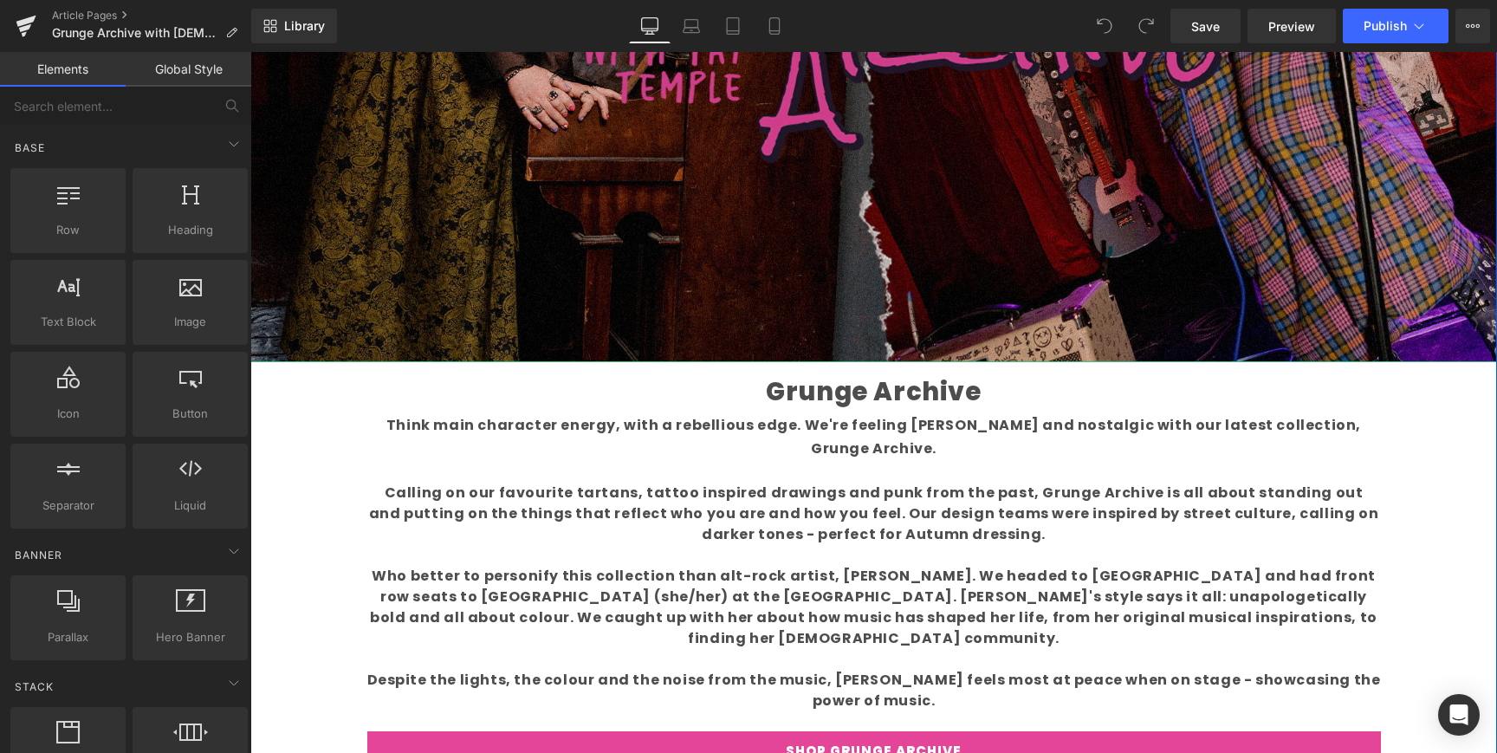
click at [930, 260] on img at bounding box center [873, 10] width 1247 height 703
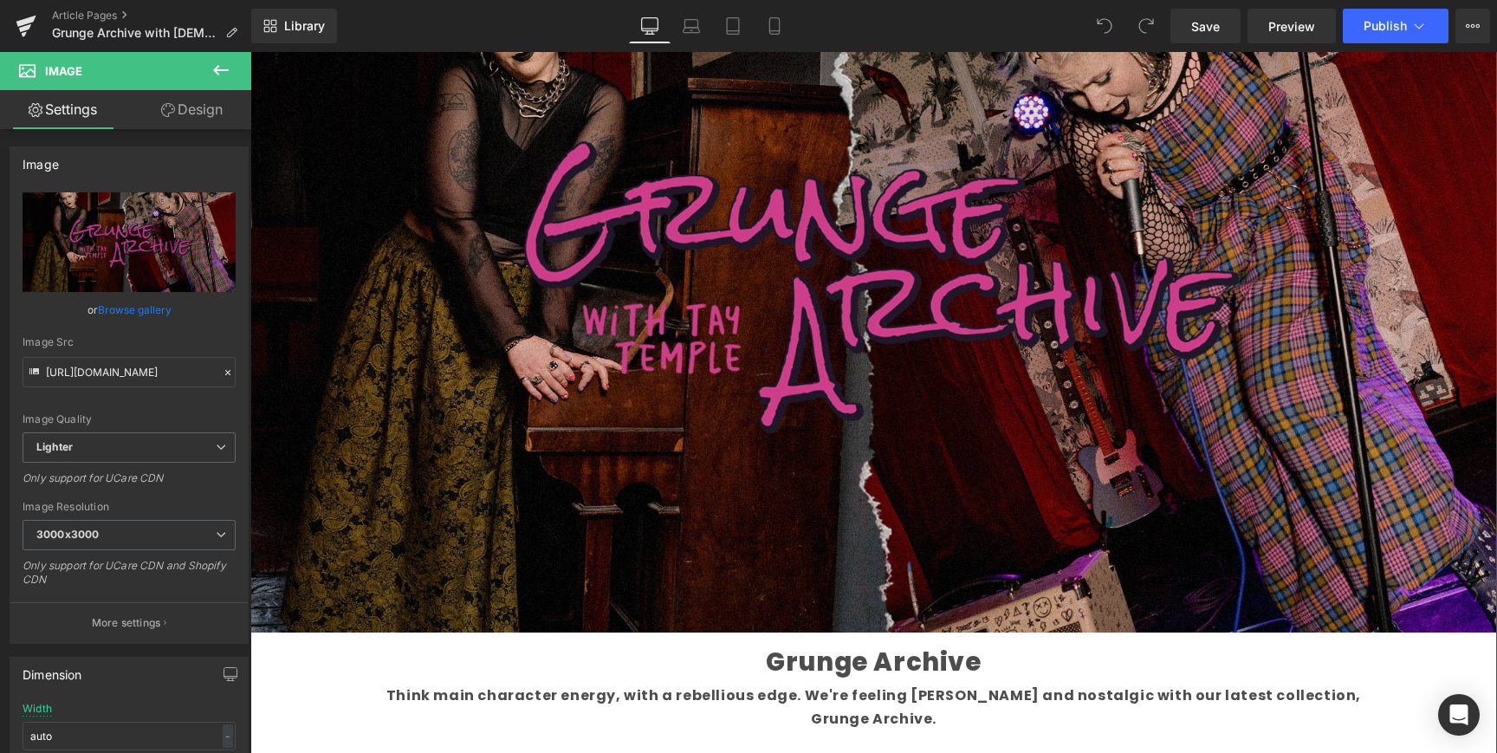
scroll to position [0, 0]
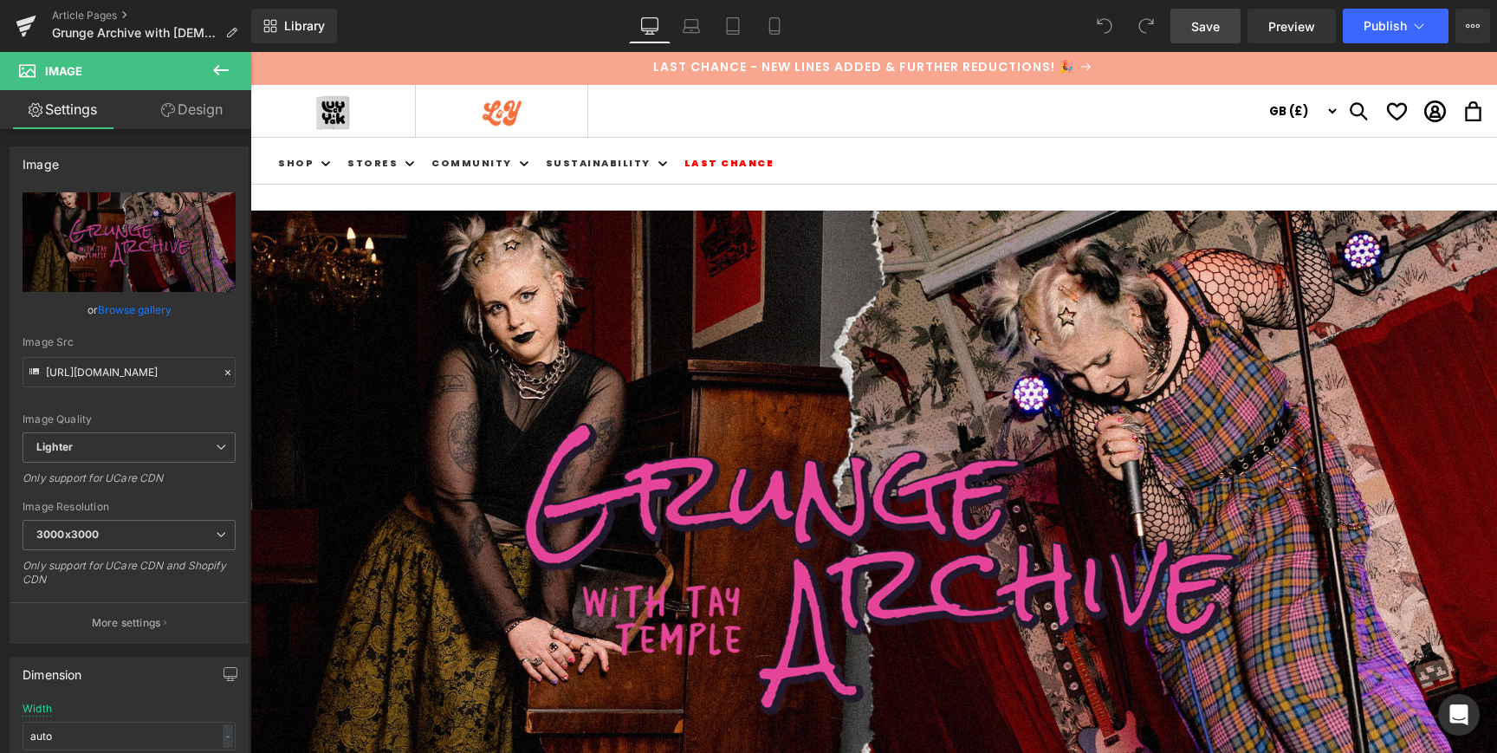
click at [1205, 26] on span "Save" at bounding box center [1205, 26] width 29 height 18
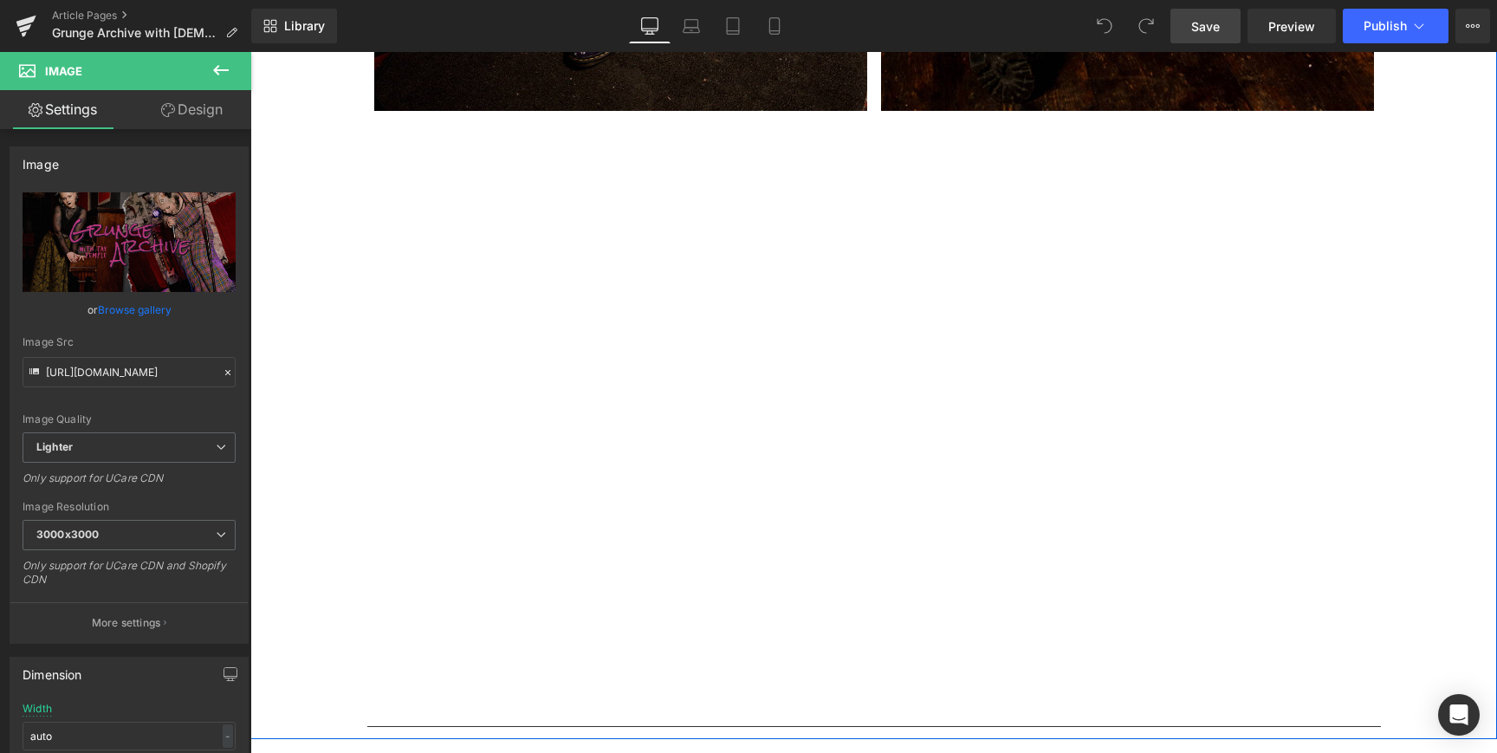
scroll to position [1942, 0]
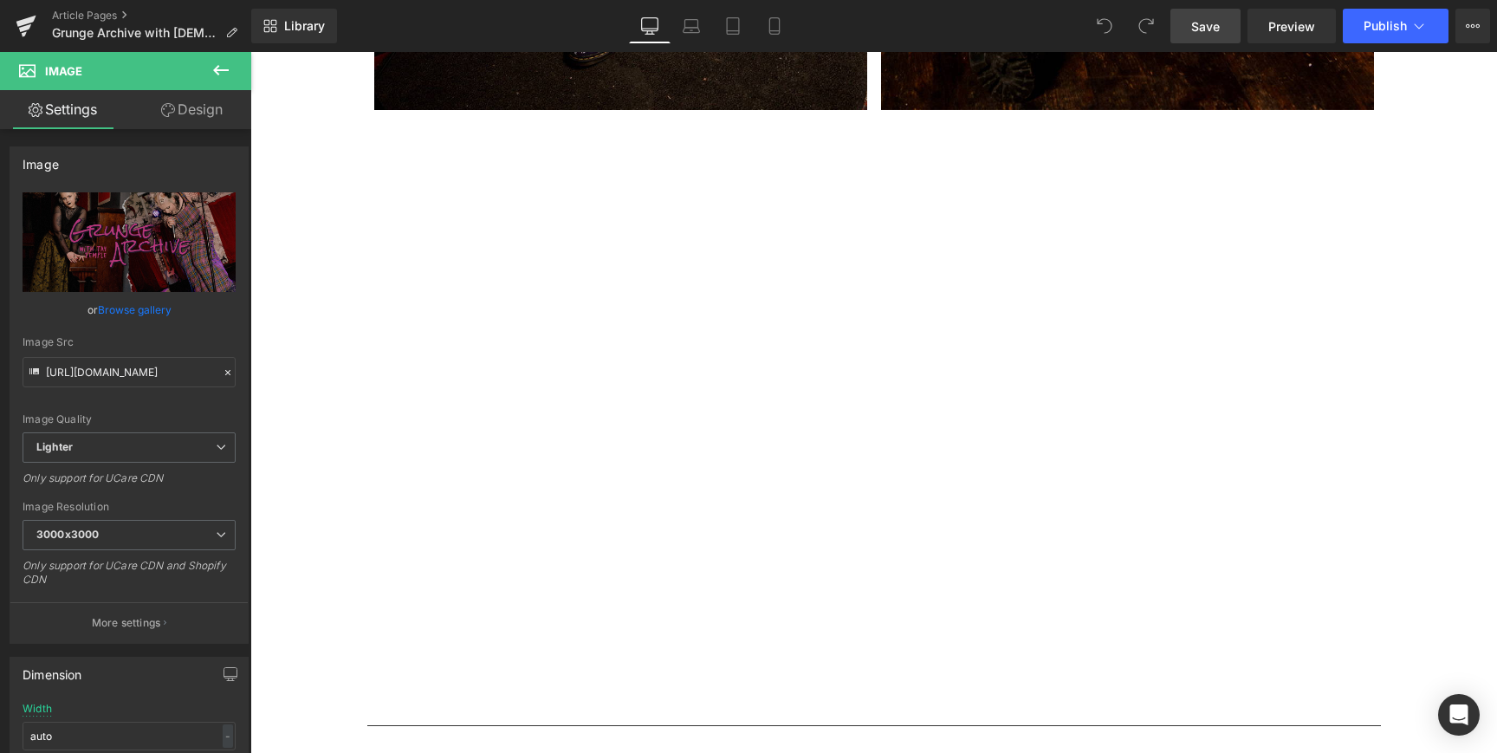
click at [1214, 28] on span "Save" at bounding box center [1205, 26] width 29 height 18
click at [1216, 25] on span "Save" at bounding box center [1205, 26] width 29 height 18
